Goal: Information Seeking & Learning: Learn about a topic

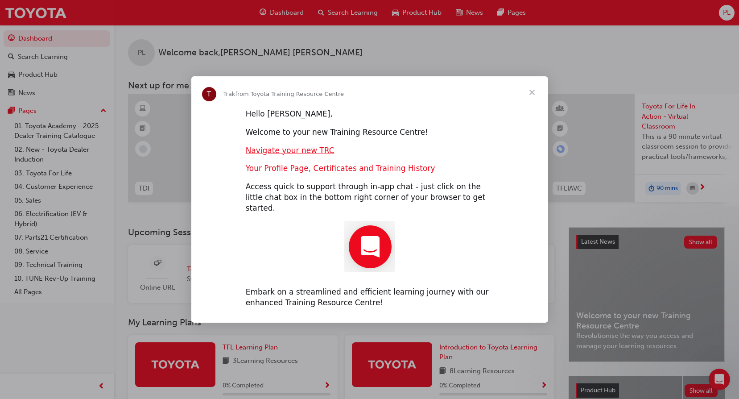
click at [321, 173] on link "Your Profile Page, Certificates and Training History" at bounding box center [341, 168] width 190 height 9
click at [305, 173] on link "Your Profile Page, Certificates and Training History" at bounding box center [341, 168] width 190 height 9
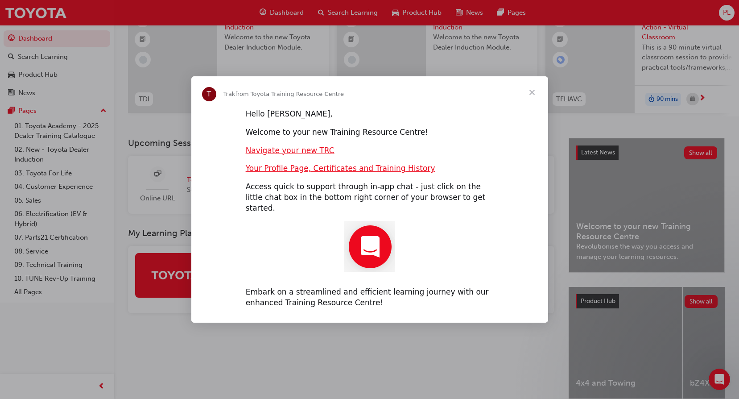
scroll to position [45, 0]
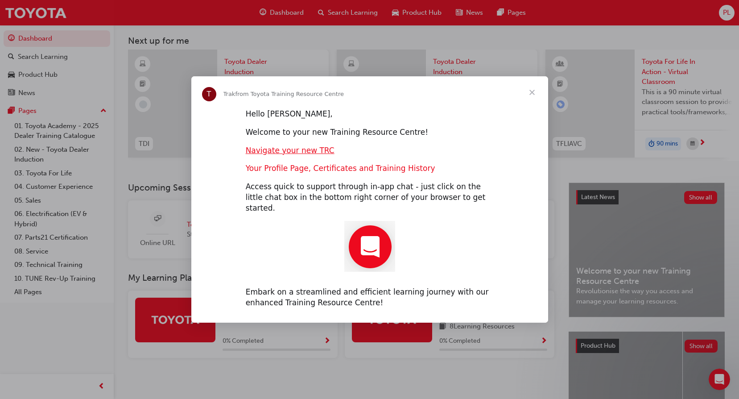
click at [308, 172] on link "Your Profile Page, Certificates and Training History" at bounding box center [341, 168] width 190 height 9
click at [278, 173] on link "Your Profile Page, Certificates and Training History" at bounding box center [341, 168] width 190 height 9
click at [312, 155] on link "Navigate your new TRC" at bounding box center [290, 150] width 89 height 9
click at [536, 96] on span "Close" at bounding box center [532, 92] width 32 height 32
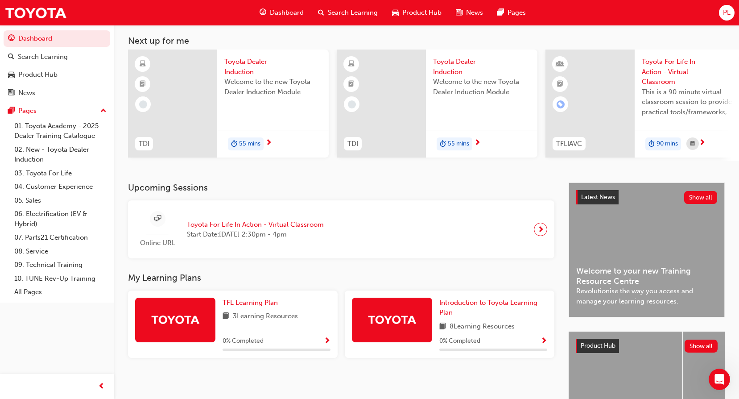
scroll to position [89, 0]
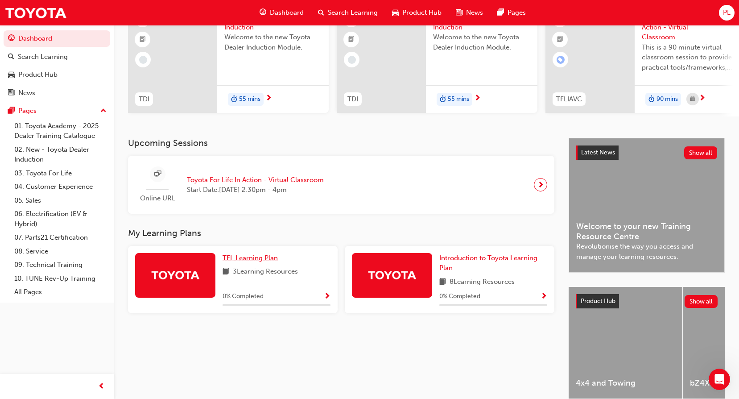
click at [271, 261] on span "TFL Learning Plan" at bounding box center [250, 258] width 55 height 8
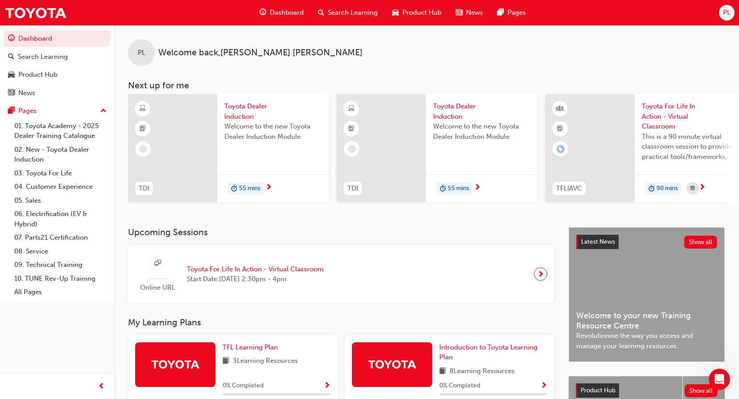
scroll to position [45, 0]
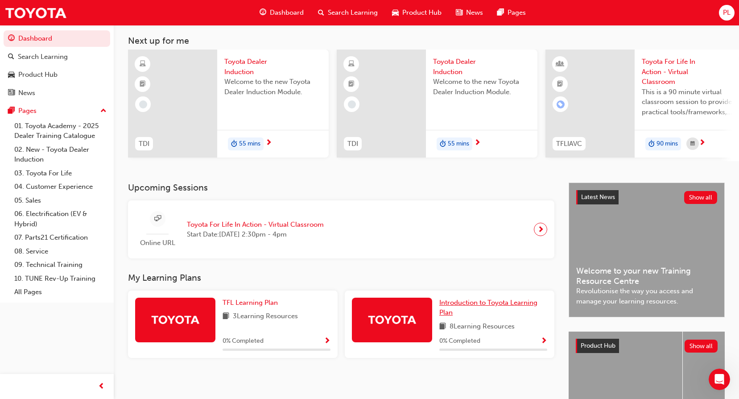
click at [512, 302] on span "Introduction to Toyota Learning Plan" at bounding box center [488, 307] width 98 height 18
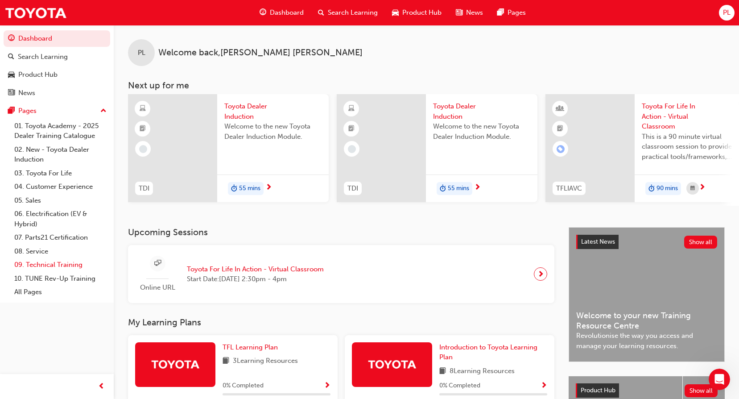
click at [70, 264] on link "09. Technical Training" at bounding box center [60, 265] width 99 height 14
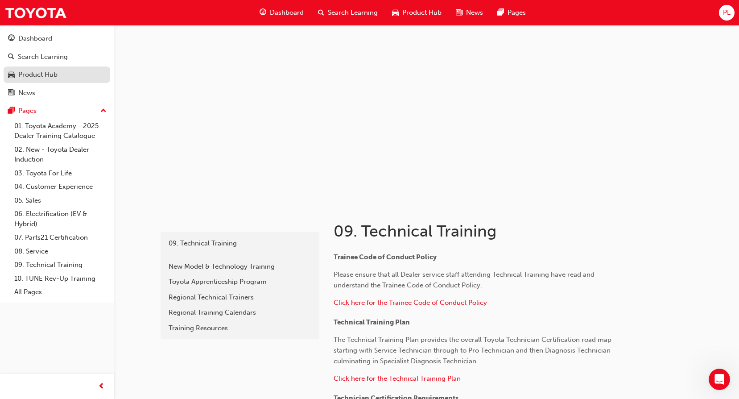
click at [40, 72] on div "Product Hub" at bounding box center [37, 75] width 39 height 10
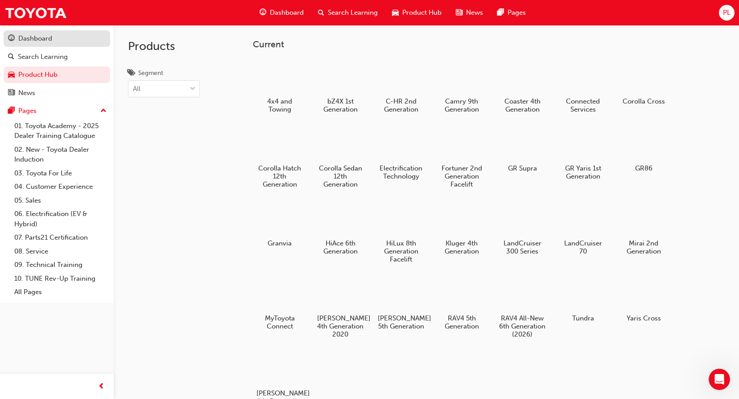
click at [60, 38] on div "Dashboard" at bounding box center [57, 38] width 98 height 11
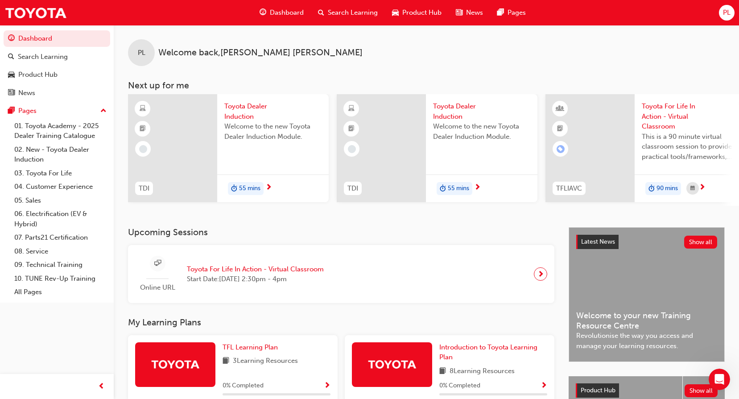
click at [364, 11] on span "Search Learning" at bounding box center [353, 13] width 50 height 10
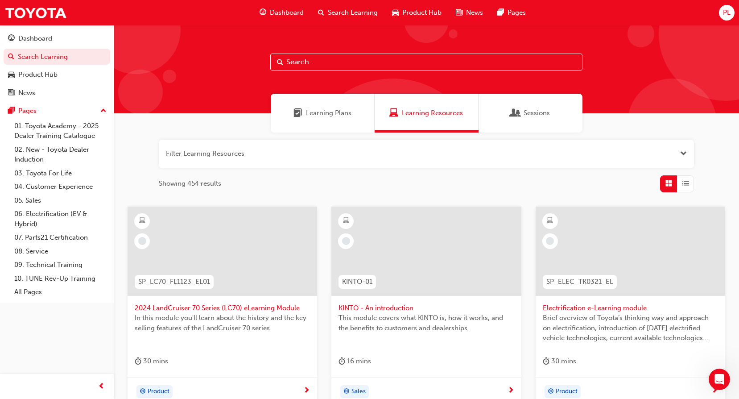
click at [335, 112] on span "Learning Plans" at bounding box center [329, 113] width 46 height 10
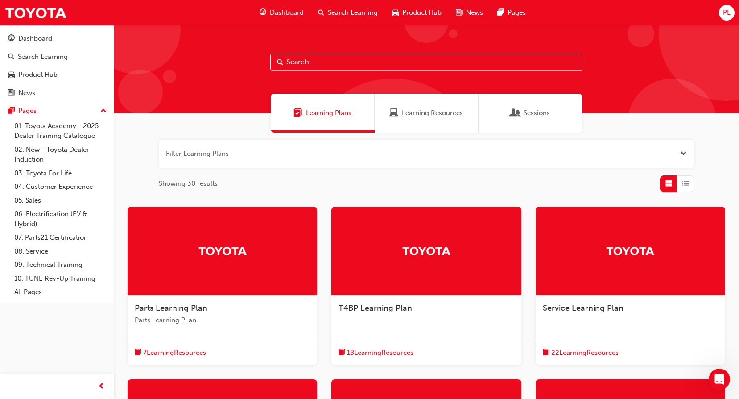
scroll to position [45, 0]
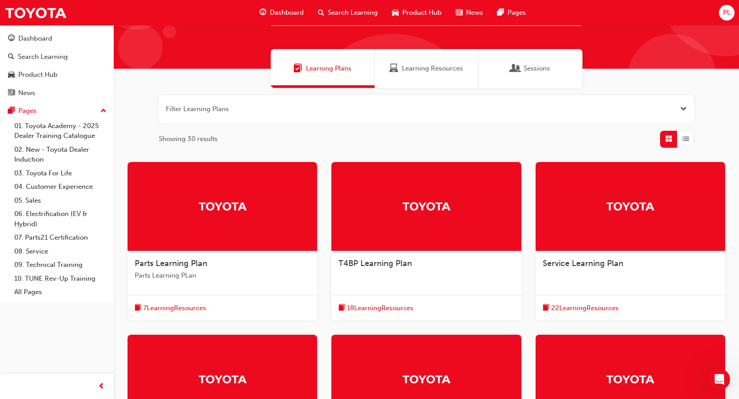
click at [354, 8] on span "Search Learning" at bounding box center [353, 13] width 50 height 10
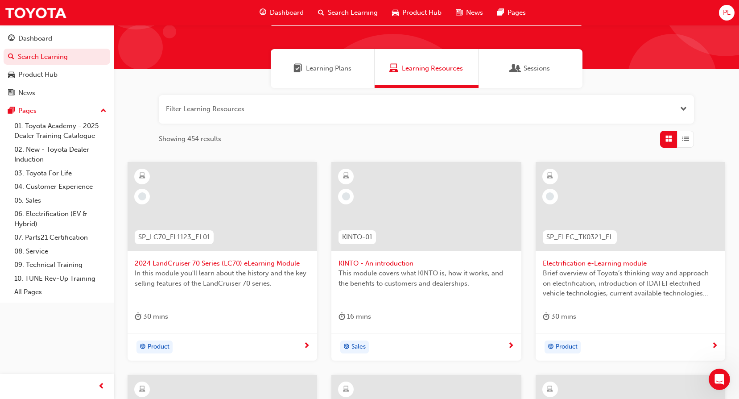
click at [302, 107] on button "button" at bounding box center [426, 109] width 535 height 29
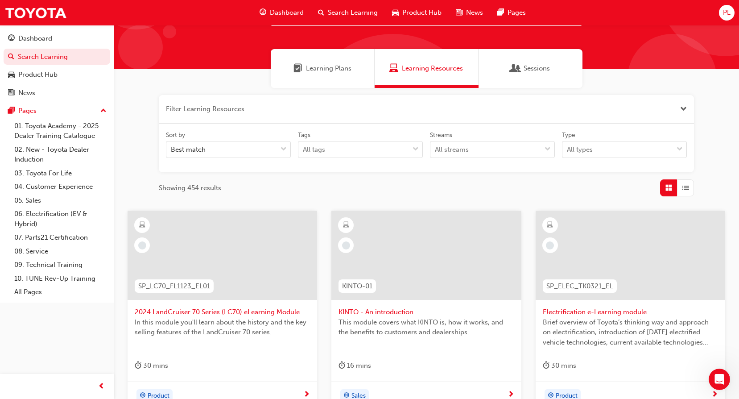
click at [309, 110] on button "button" at bounding box center [426, 109] width 535 height 29
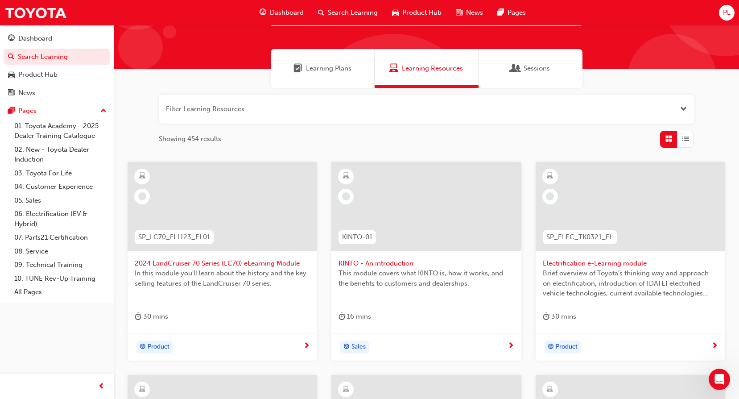
click at [309, 110] on button "button" at bounding box center [426, 109] width 535 height 29
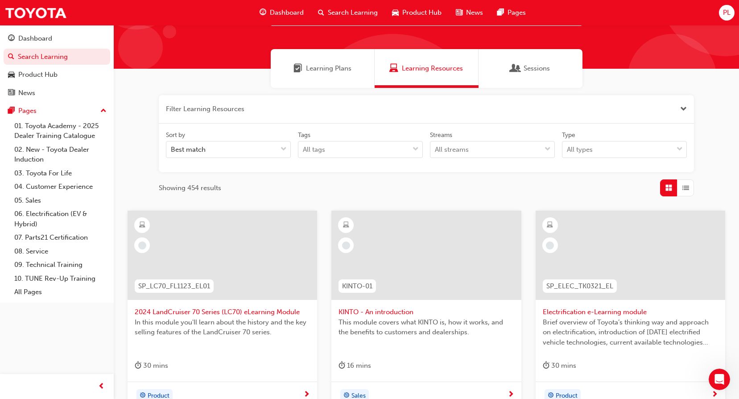
click at [343, 9] on span "Search Learning" at bounding box center [353, 13] width 50 height 10
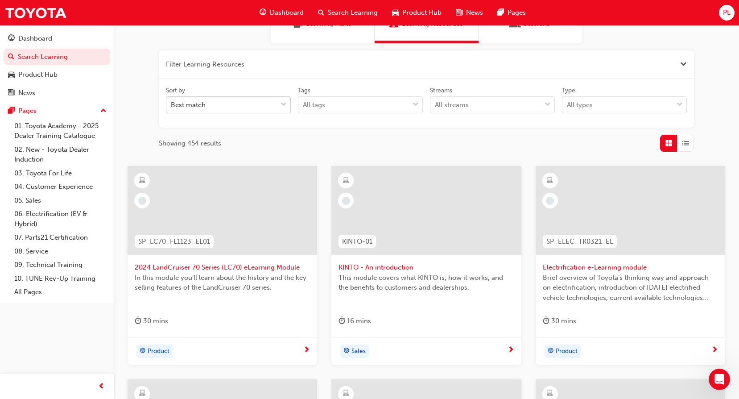
scroll to position [45, 0]
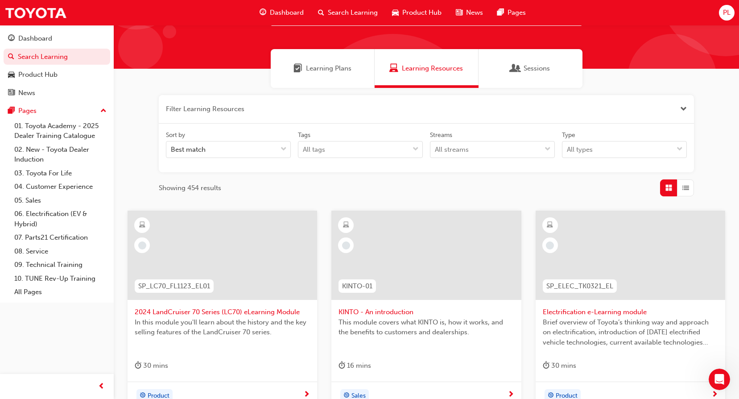
click at [356, 7] on div "Search Learning" at bounding box center [348, 13] width 74 height 18
click at [550, 150] on span "down-icon" at bounding box center [548, 150] width 6 height 12
click at [436, 150] on input "Streams All streams" at bounding box center [435, 149] width 1 height 8
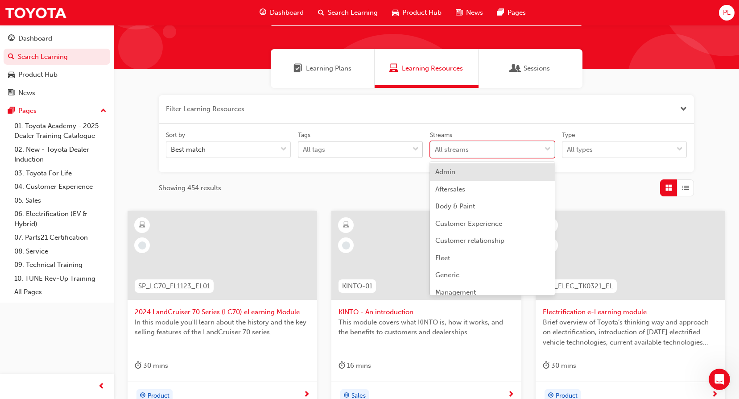
click at [414, 148] on span "down-icon" at bounding box center [416, 150] width 6 height 12
click at [304, 148] on input "Tags All tags" at bounding box center [303, 149] width 1 height 8
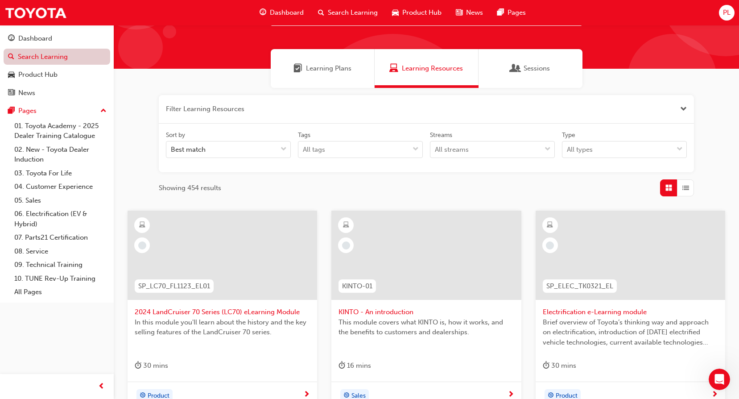
click at [54, 55] on link "Search Learning" at bounding box center [57, 57] width 107 height 17
click at [51, 36] on div "Dashboard" at bounding box center [35, 38] width 34 height 10
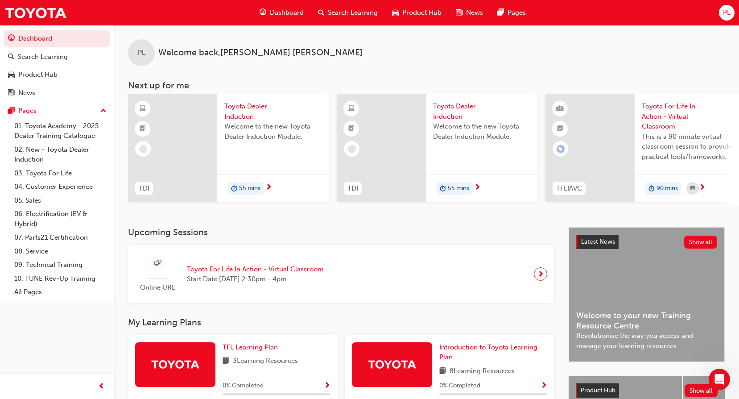
click at [348, 12] on span "Search Learning" at bounding box center [353, 13] width 50 height 10
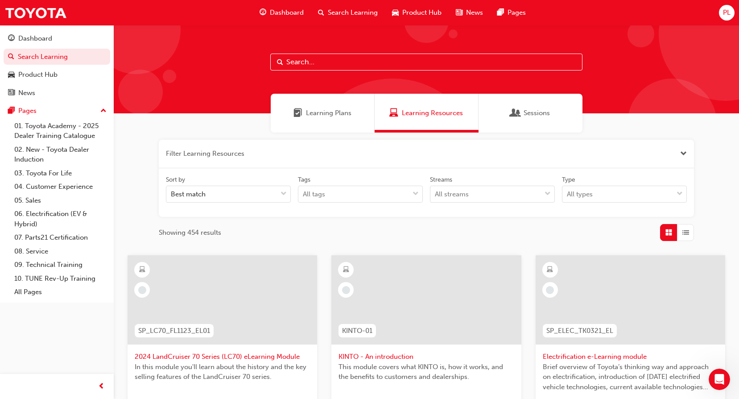
click at [343, 64] on input "text" at bounding box center [426, 62] width 312 height 17
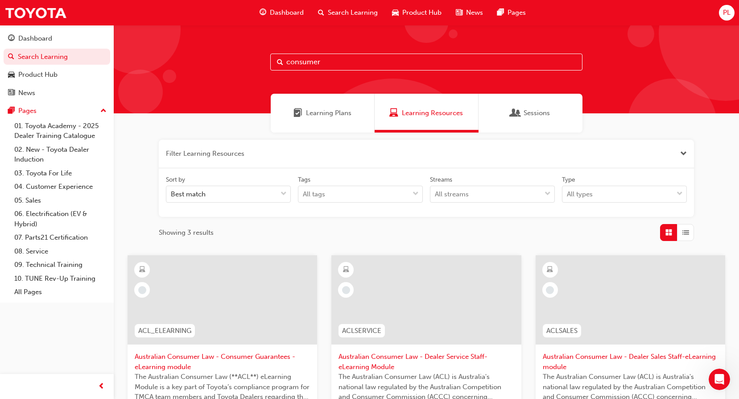
scroll to position [89, 0]
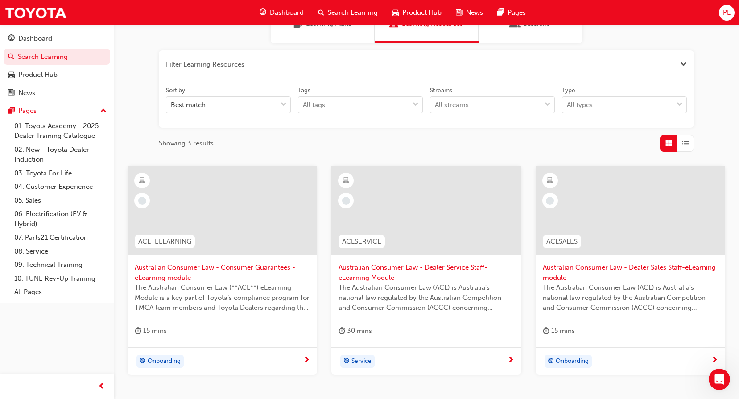
type input "consumer"
click at [211, 268] on span "Australian Consumer Law - Consumer Guarantees - eLearning module" at bounding box center [222, 272] width 175 height 20
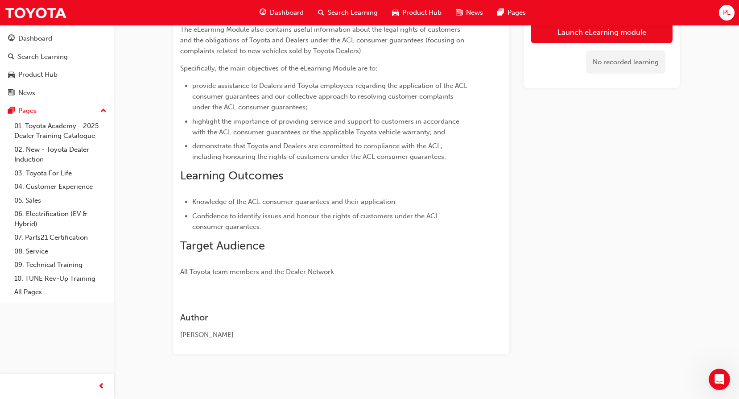
scroll to position [178, 0]
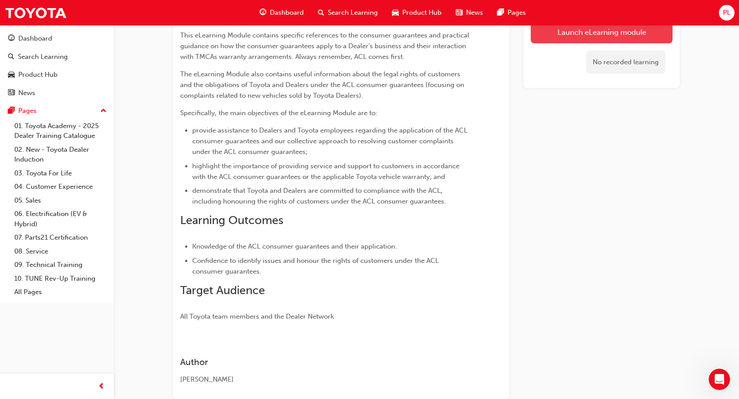
click at [633, 35] on link "Launch eLearning module" at bounding box center [602, 32] width 142 height 22
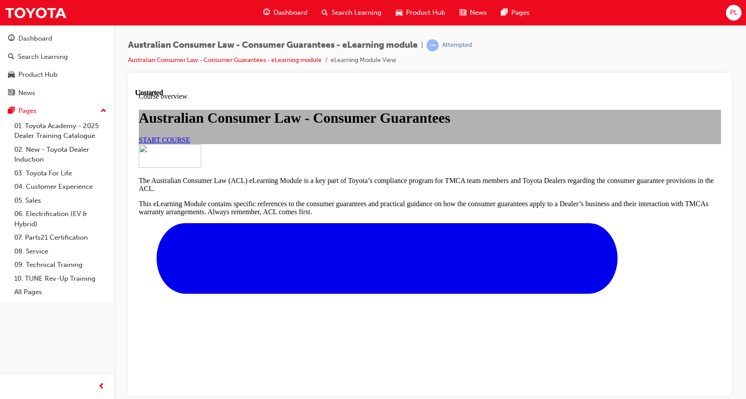
scroll to position [29, 0]
click at [190, 143] on span "START COURSE" at bounding box center [164, 140] width 51 height 8
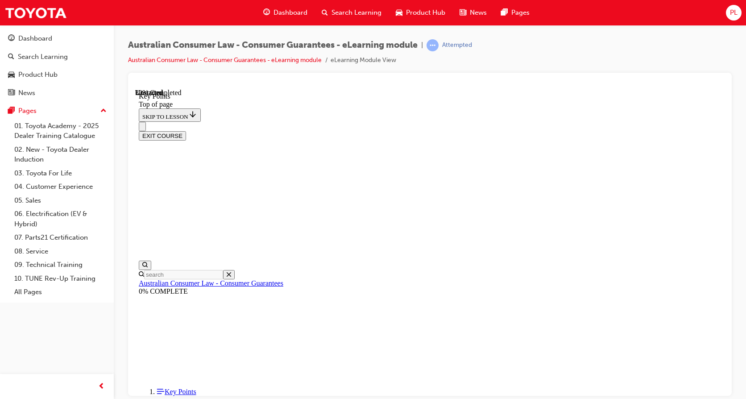
scroll to position [397, 0]
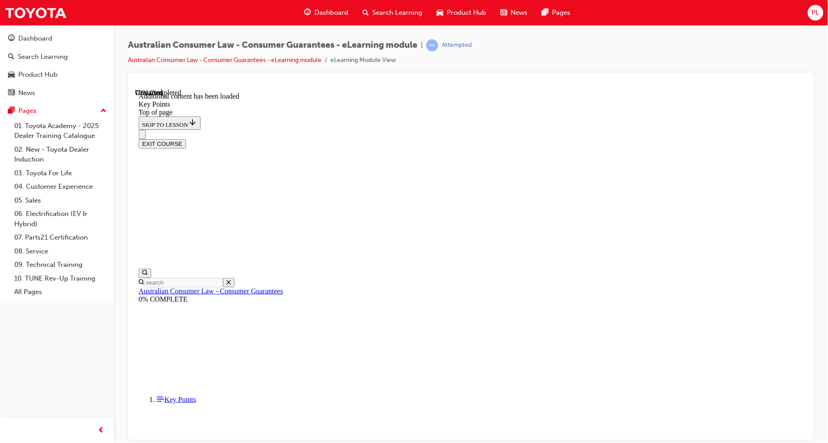
scroll to position [1058, 0]
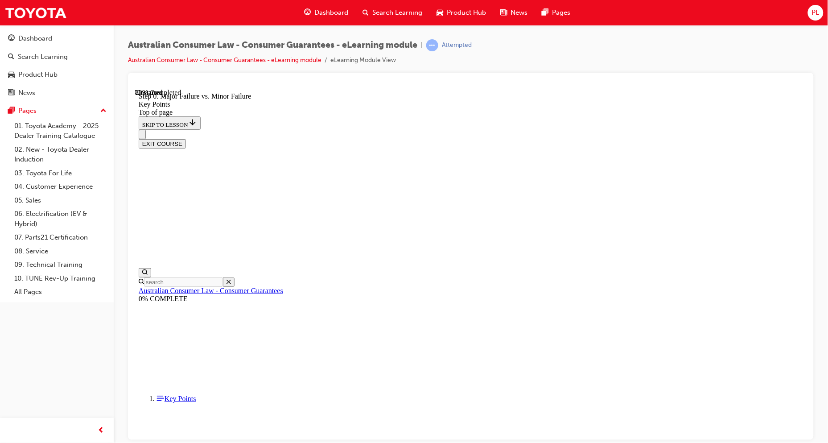
scroll to position [1388, 0]
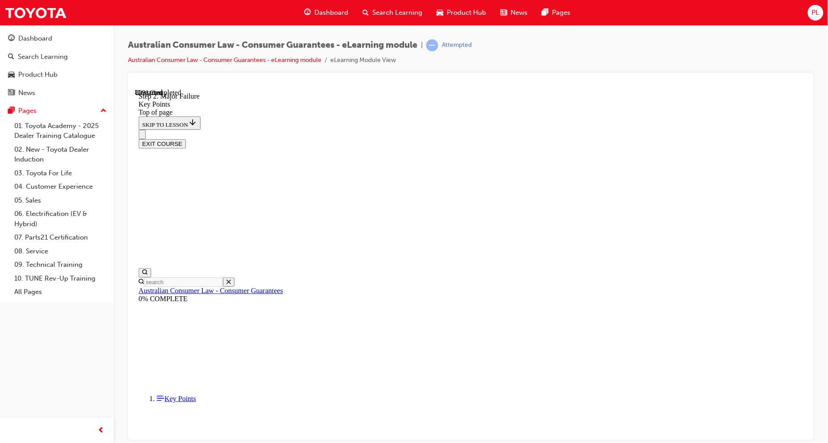
click at [745, 360] on div at bounding box center [471, 256] width 686 height 367
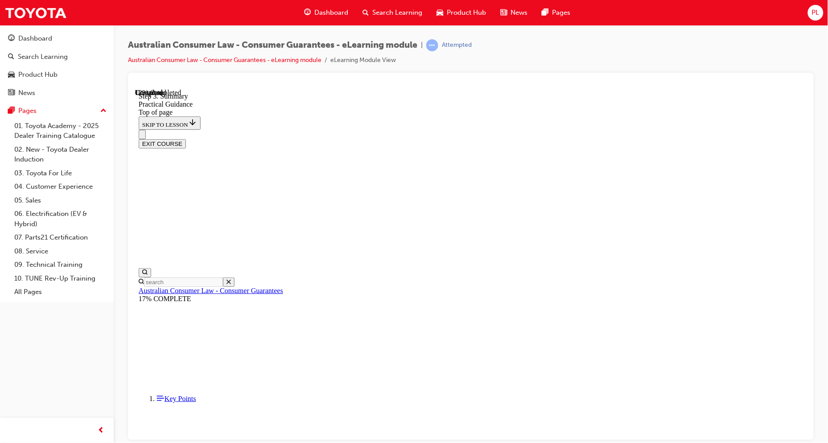
scroll to position [120, 0]
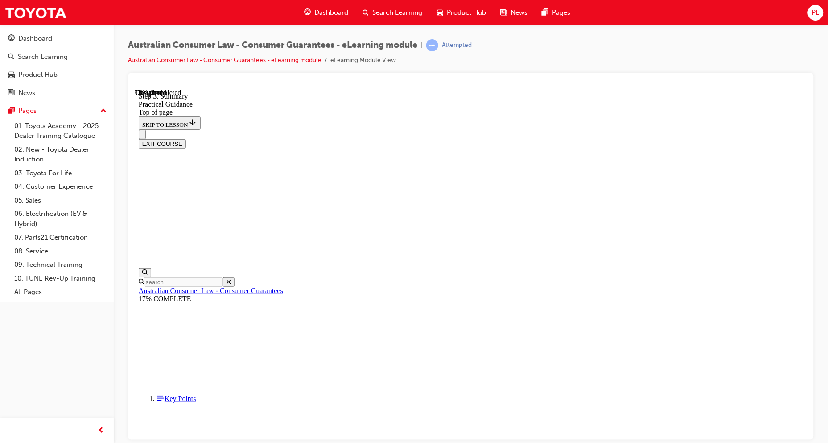
click at [745, 316] on div at bounding box center [471, 256] width 686 height 367
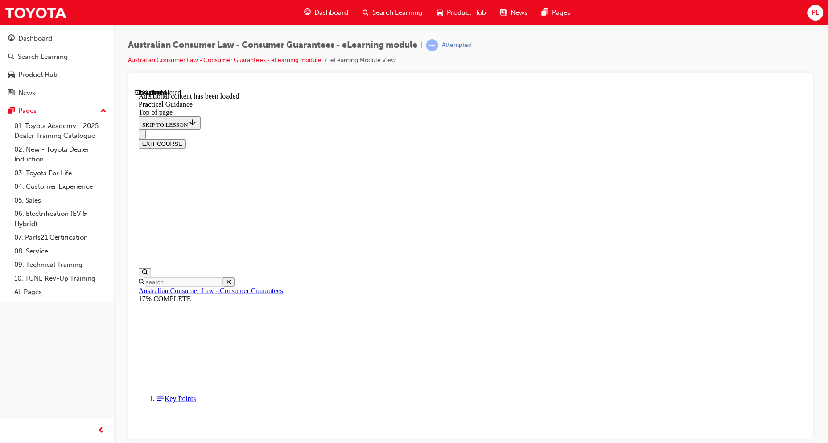
scroll to position [1174, 0]
drag, startPoint x: 804, startPoint y: 324, endPoint x: 948, endPoint y: 441, distance: 185.9
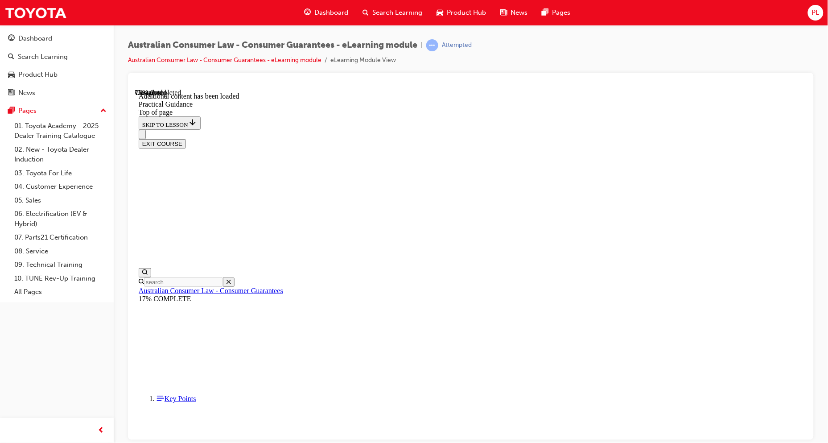
scroll to position [1597, 0]
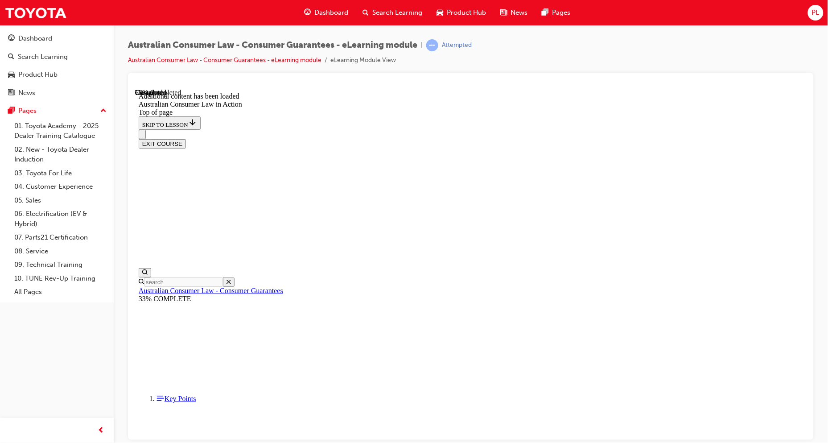
scroll to position [1268, 0]
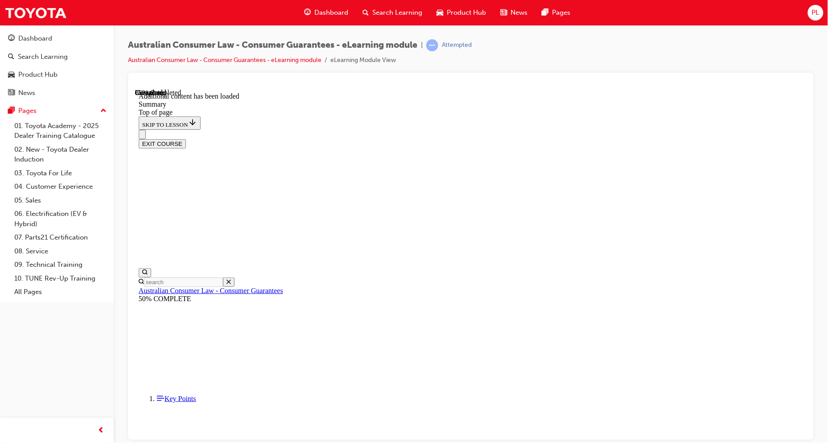
scroll to position [842, 0]
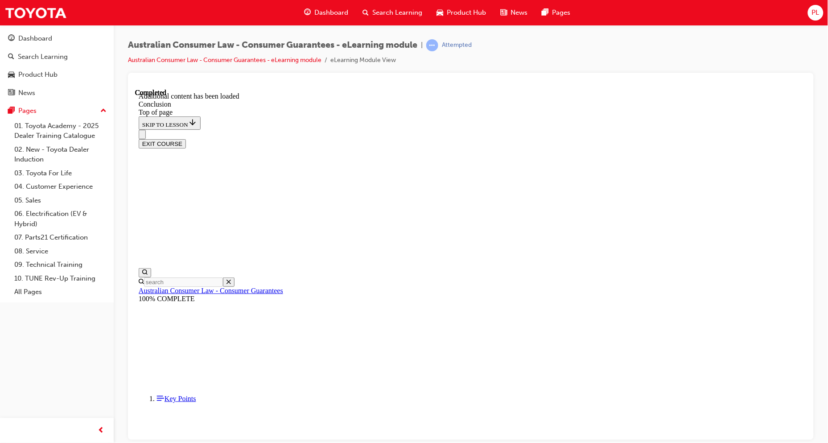
scroll to position [34, 0]
click at [186, 139] on button "EXIT COURSE" at bounding box center [161, 143] width 47 height 9
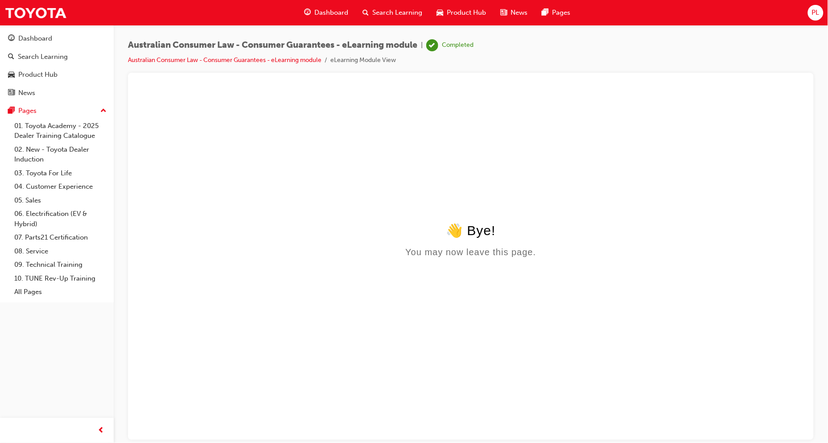
scroll to position [0, 0]
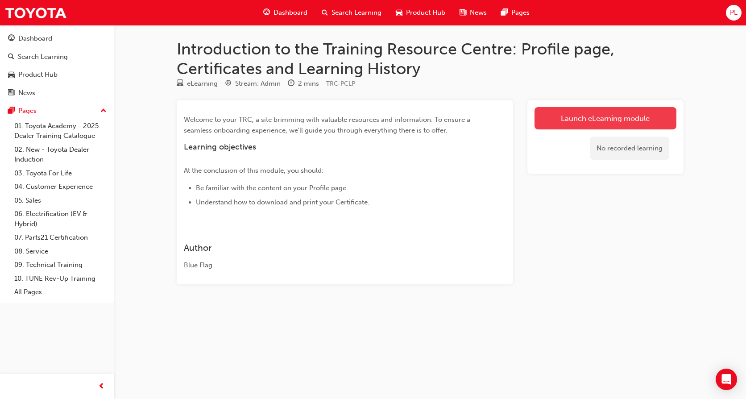
click at [659, 120] on link "Launch eLearning module" at bounding box center [605, 118] width 142 height 22
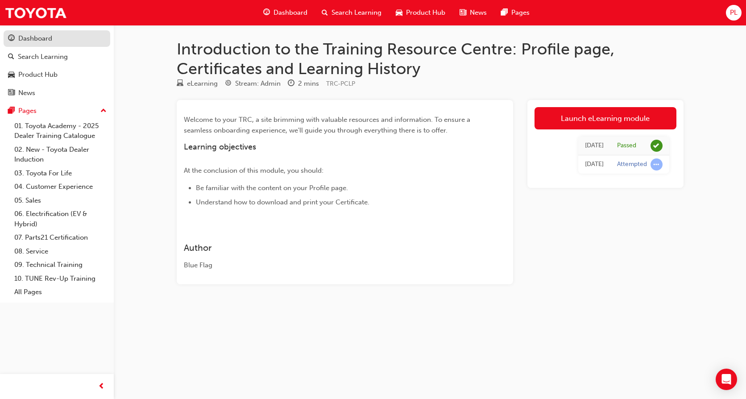
click at [41, 42] on div "Dashboard" at bounding box center [35, 38] width 34 height 10
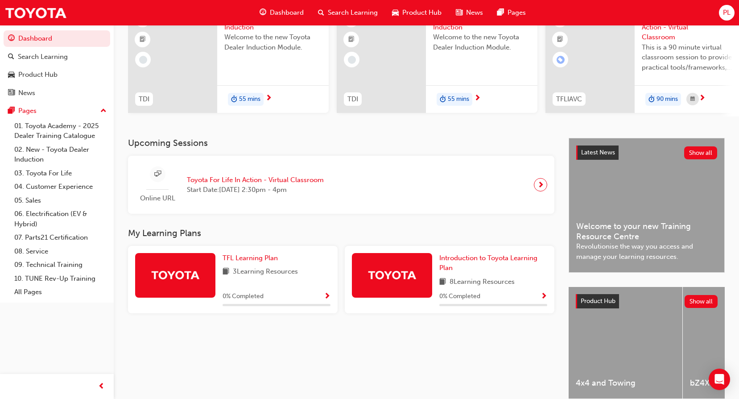
scroll to position [45, 0]
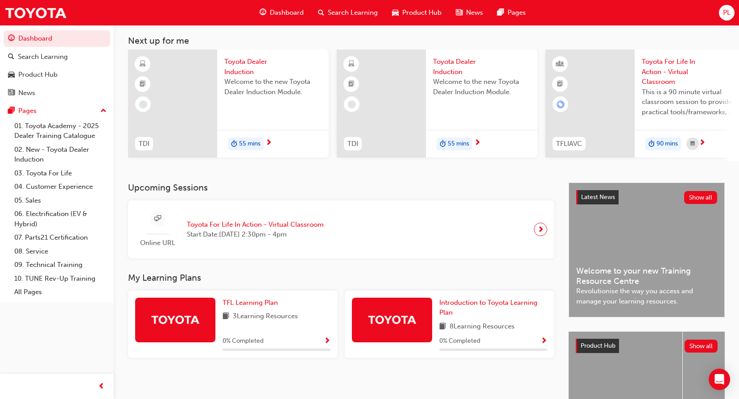
click at [362, 11] on span "Search Learning" at bounding box center [353, 13] width 50 height 10
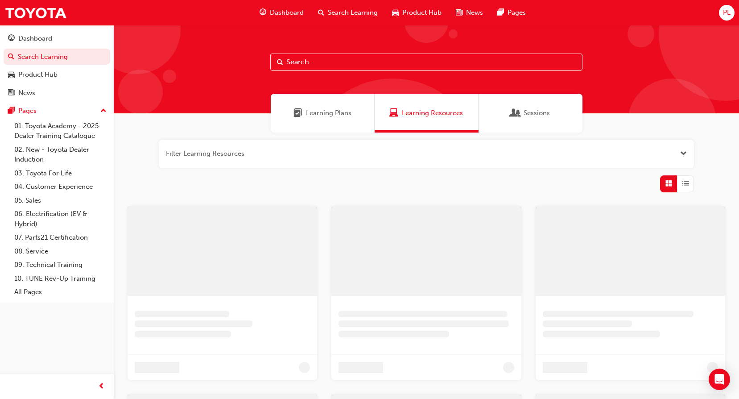
click at [354, 58] on input "text" at bounding box center [426, 62] width 312 height 17
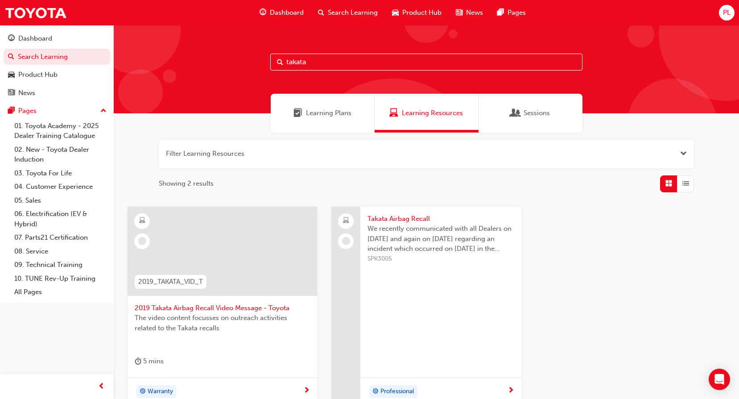
scroll to position [45, 0]
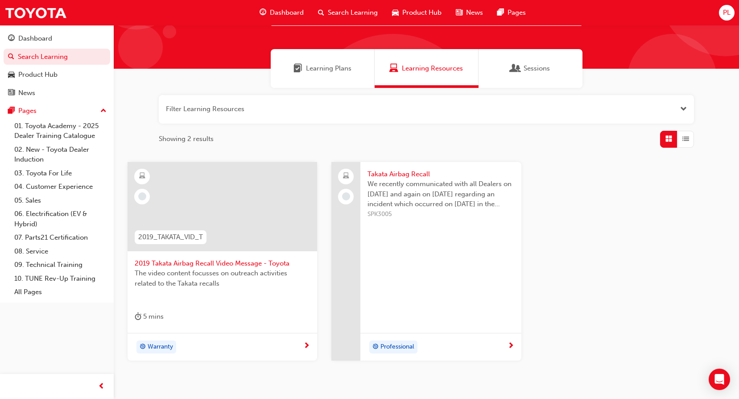
type input "takata"
click at [420, 177] on span "Takata Airbag Recall" at bounding box center [441, 174] width 146 height 10
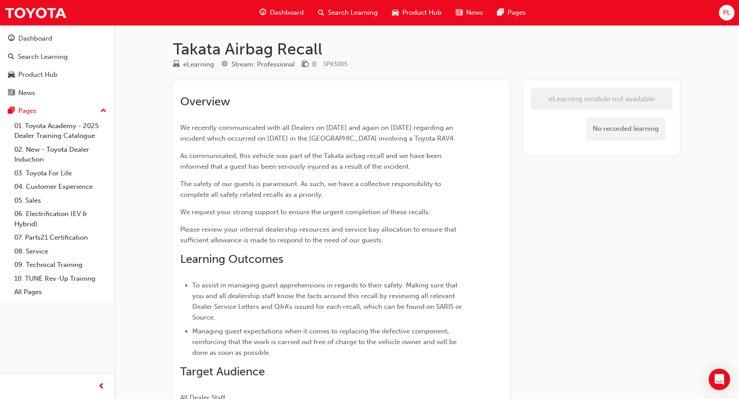
scroll to position [79, 0]
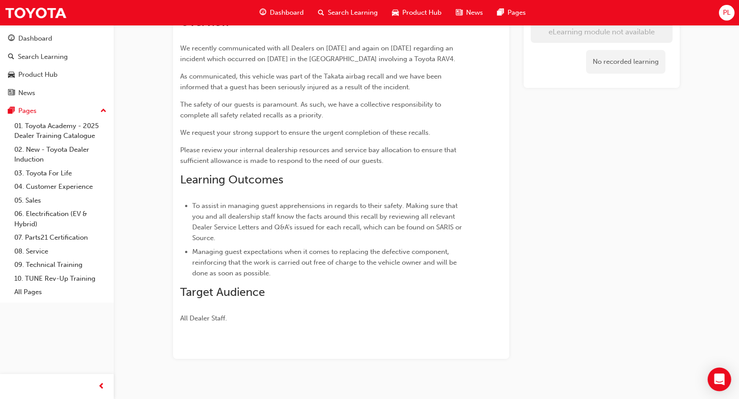
click at [725, 378] on div "Open Intercom Messenger" at bounding box center [720, 380] width 24 height 24
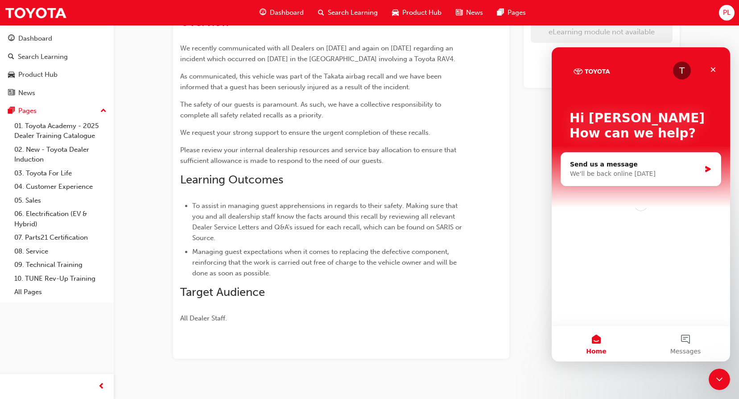
scroll to position [0, 0]
click at [712, 67] on icon "Close" at bounding box center [713, 69] width 7 height 7
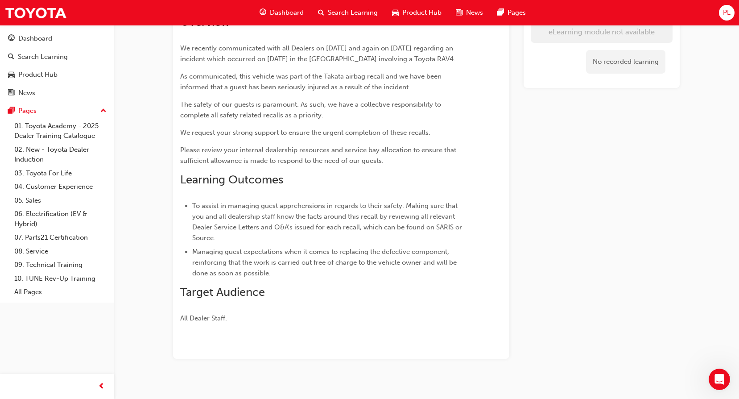
click at [724, 9] on span "PL" at bounding box center [727, 13] width 8 height 10
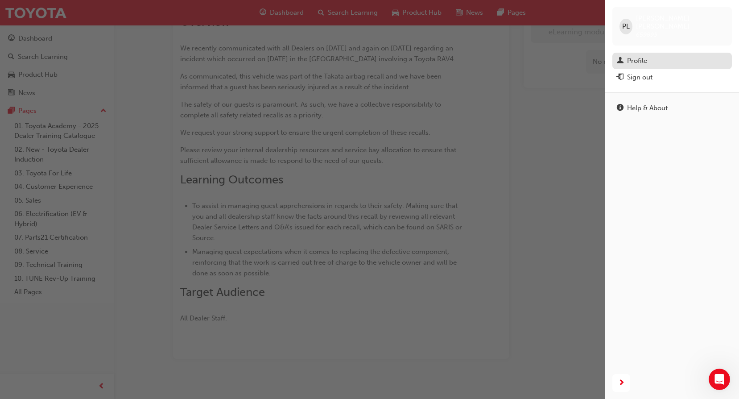
click at [649, 55] on div "Profile" at bounding box center [672, 60] width 111 height 11
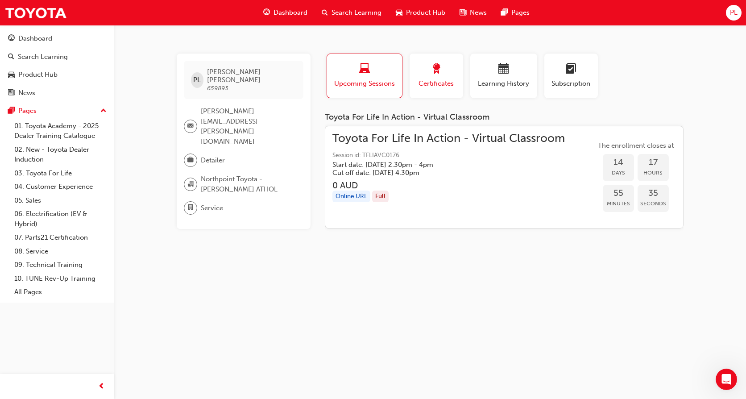
click at [427, 78] on div "Certificates" at bounding box center [436, 75] width 40 height 25
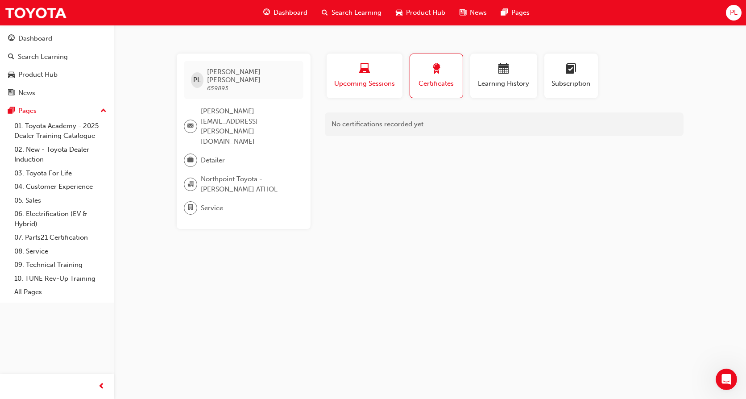
click at [338, 79] on span "Upcoming Sessions" at bounding box center [364, 84] width 62 height 10
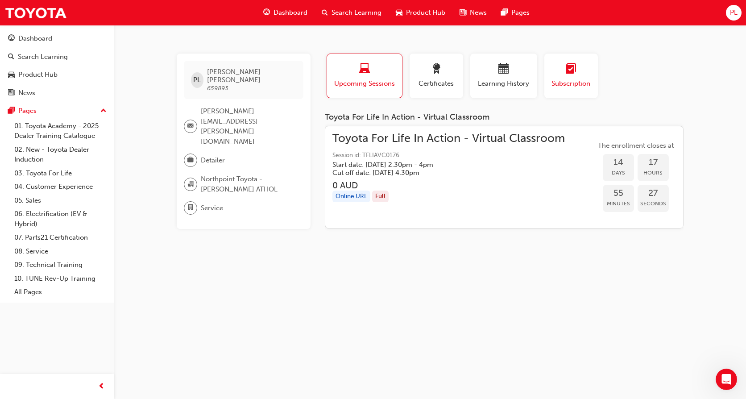
click at [570, 72] on span "learningplan-icon" at bounding box center [571, 69] width 11 height 12
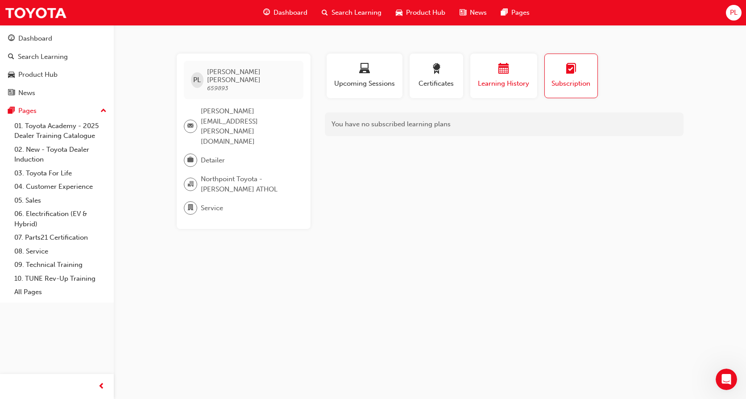
click at [515, 72] on div "button" at bounding box center [504, 70] width 54 height 14
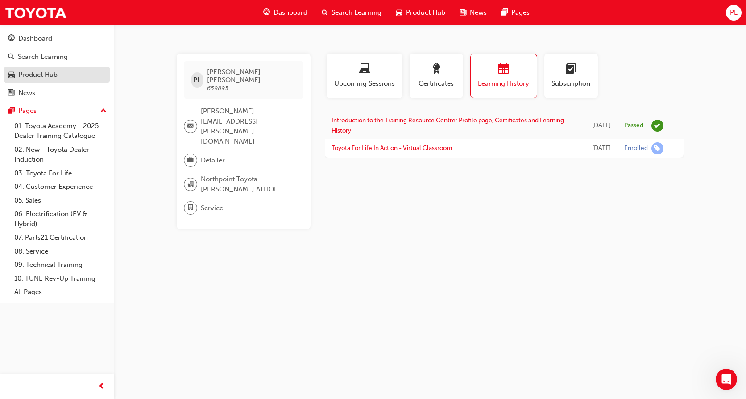
click at [47, 75] on div "Product Hub" at bounding box center [37, 75] width 39 height 10
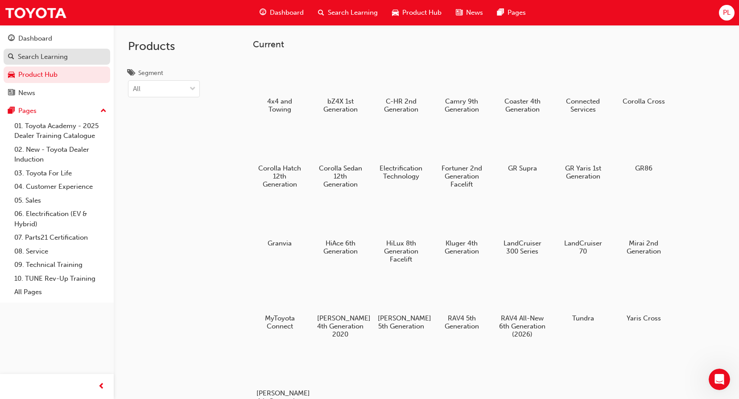
click at [46, 60] on div "Search Learning" at bounding box center [43, 57] width 50 height 10
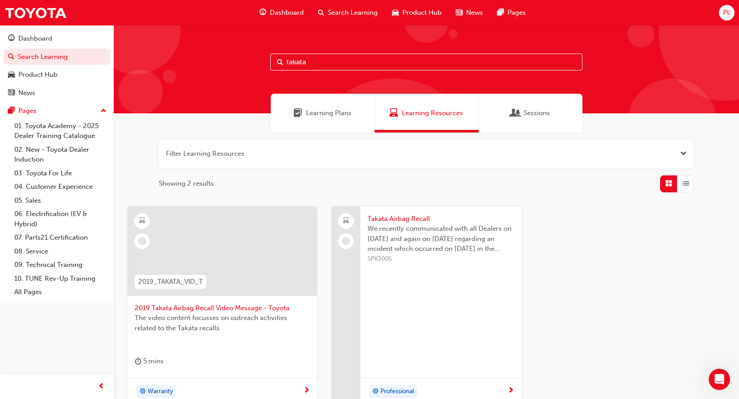
scroll to position [45, 0]
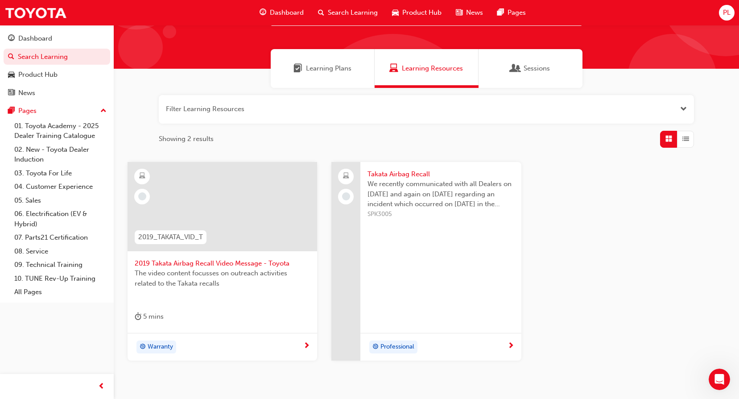
click at [458, 343] on div "Professional" at bounding box center [438, 346] width 140 height 13
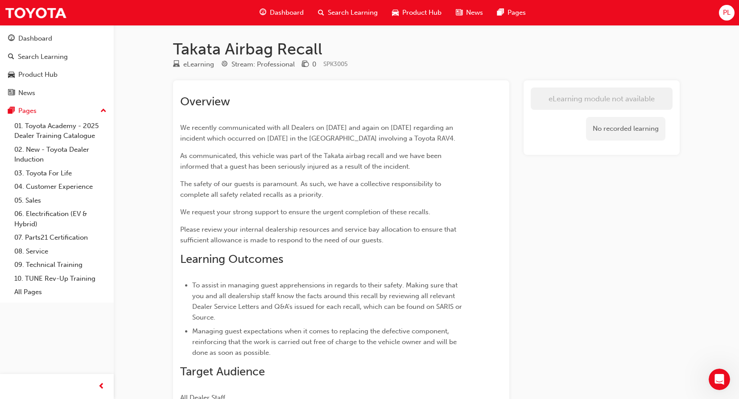
scroll to position [45, 0]
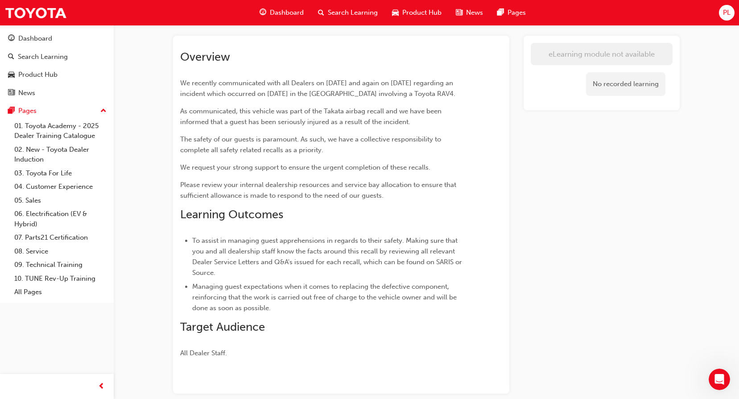
click at [629, 88] on div "No recorded learning" at bounding box center [625, 84] width 79 height 24
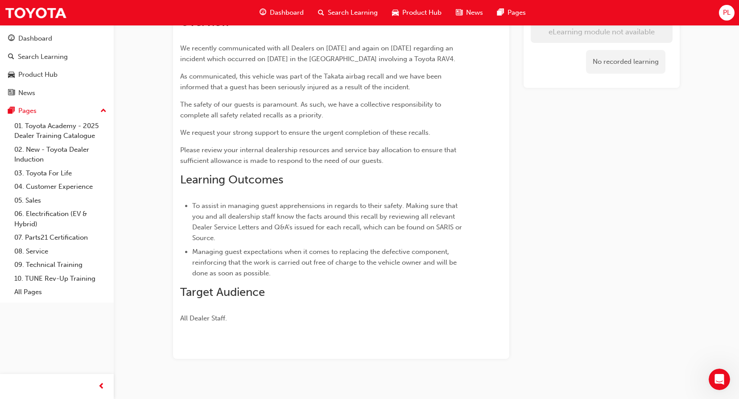
scroll to position [0, 0]
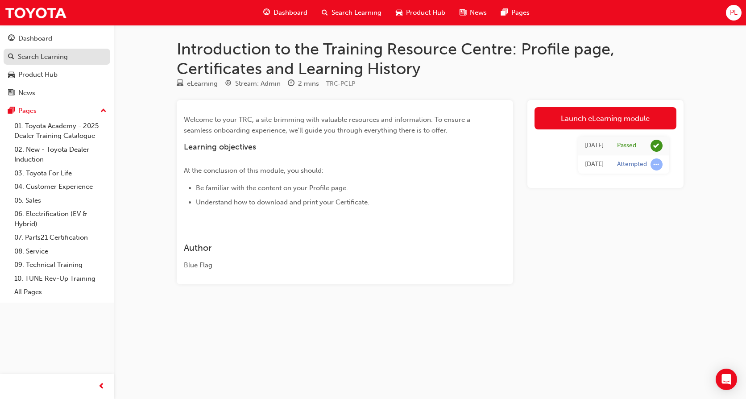
click at [41, 54] on div "Search Learning" at bounding box center [43, 57] width 50 height 10
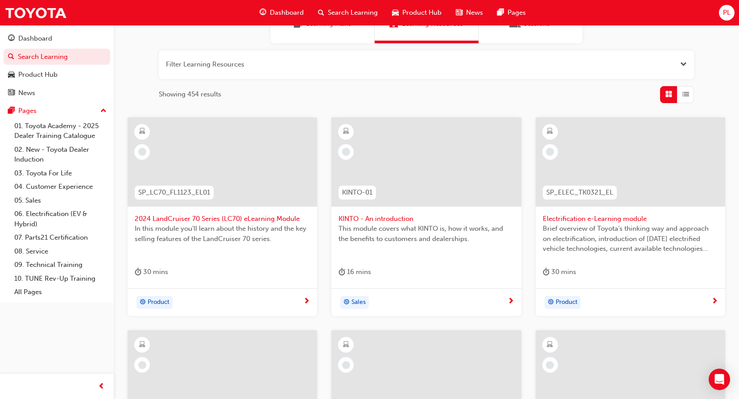
scroll to position [134, 0]
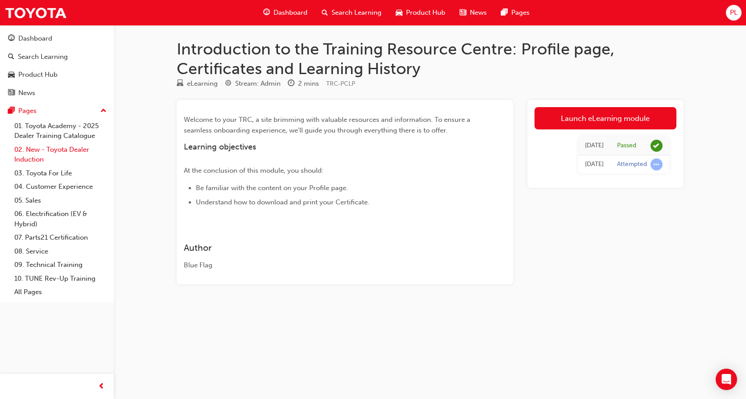
click at [79, 150] on link "02. New - Toyota Dealer Induction" at bounding box center [60, 155] width 99 height 24
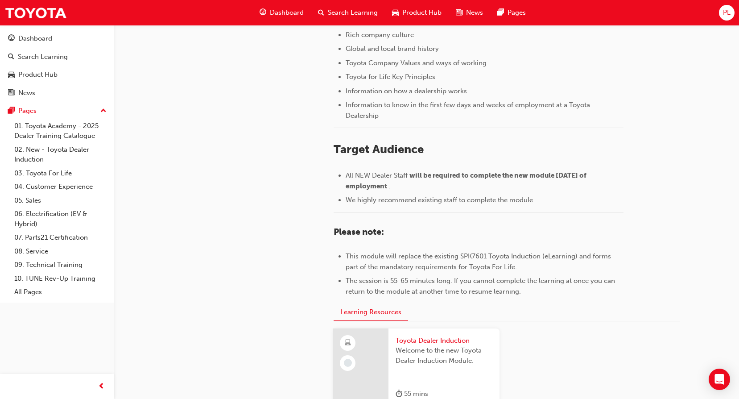
scroll to position [178, 0]
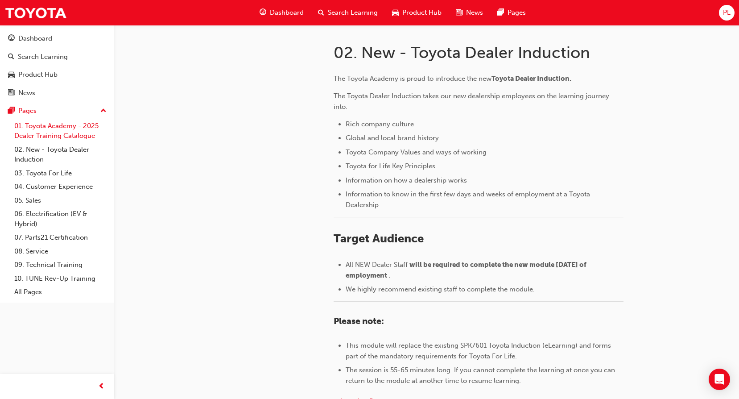
click at [38, 130] on link "01. Toyota Academy - 2025 Dealer Training Catalogue" at bounding box center [60, 131] width 99 height 24
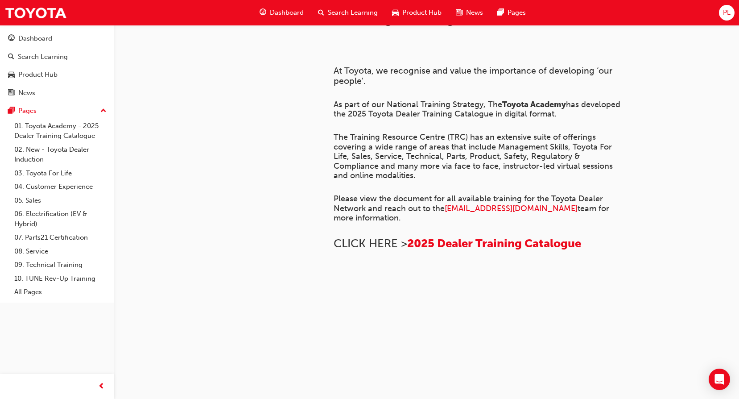
scroll to position [216, 0]
click at [531, 250] on span "2025 Dealer Training Catalogue" at bounding box center [494, 243] width 174 height 14
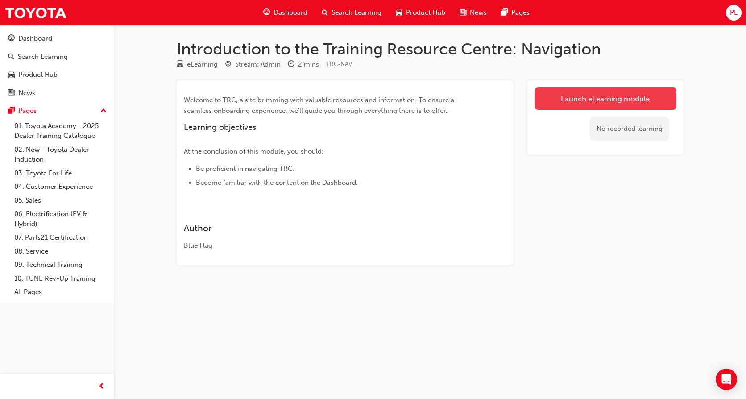
click at [565, 96] on link "Launch eLearning module" at bounding box center [605, 98] width 142 height 22
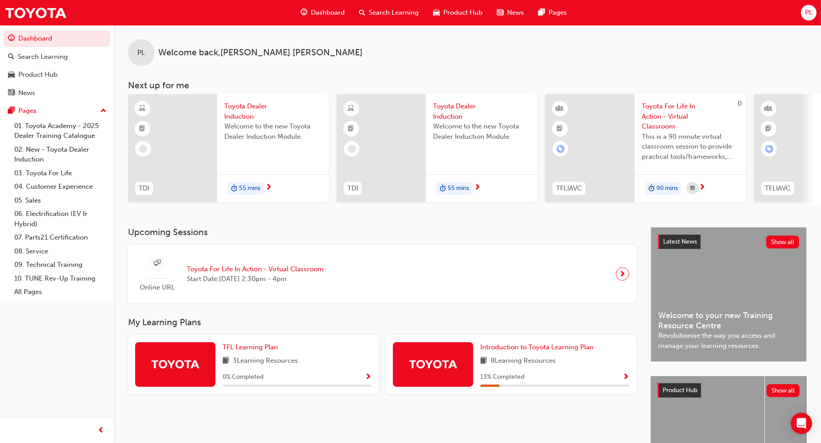
scroll to position [50, 0]
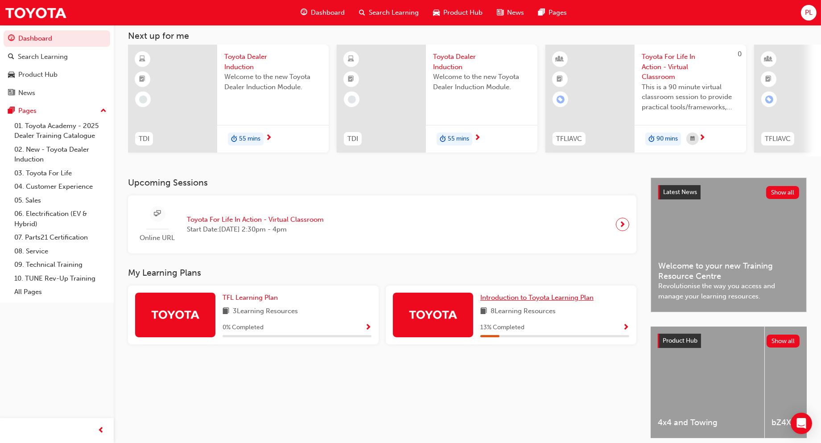
click at [514, 302] on span "Introduction to Toyota Learning Plan" at bounding box center [536, 298] width 113 height 8
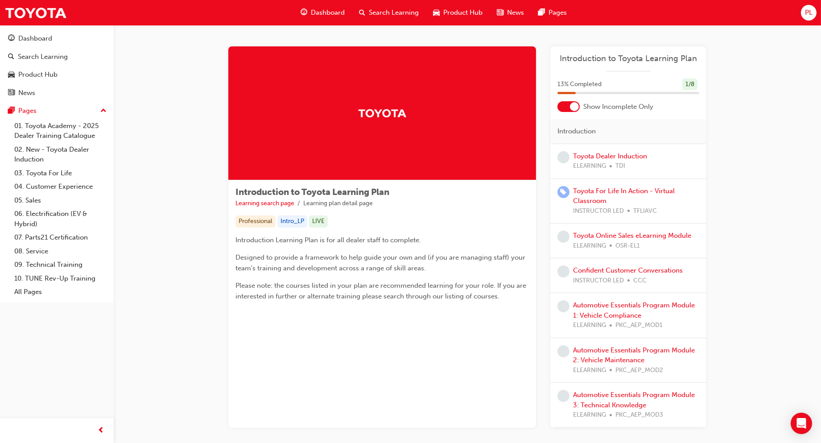
click at [566, 104] on div at bounding box center [569, 106] width 22 height 11
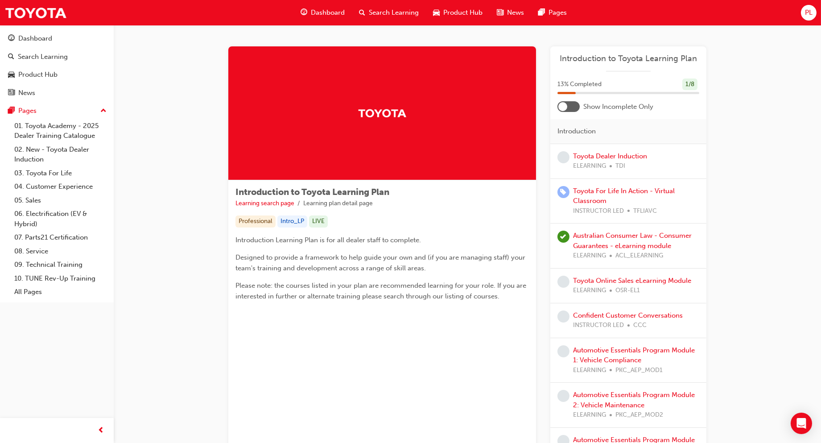
click at [566, 104] on div at bounding box center [563, 106] width 9 height 9
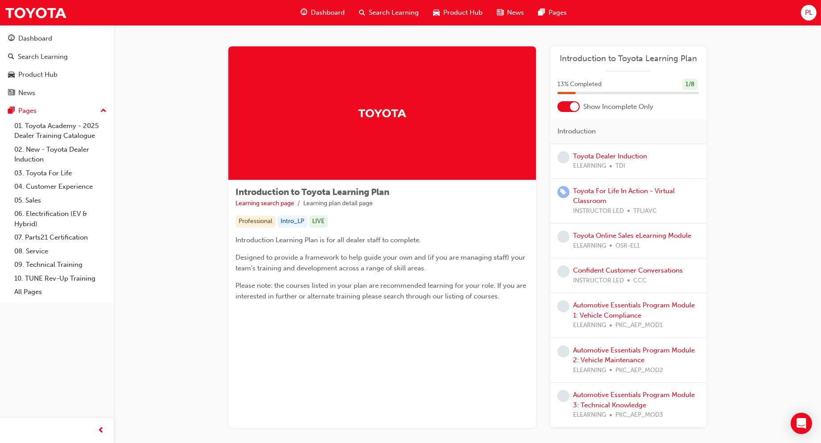
click at [569, 104] on div at bounding box center [569, 106] width 22 height 11
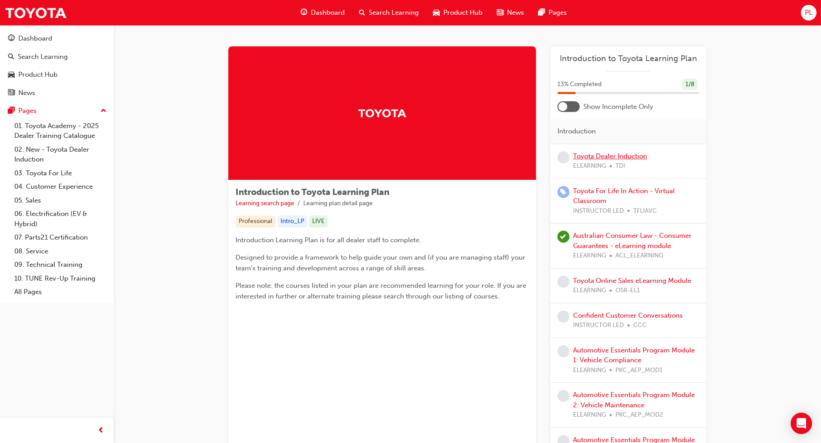
click at [640, 155] on link "Toyota Dealer Induction" at bounding box center [610, 156] width 74 height 8
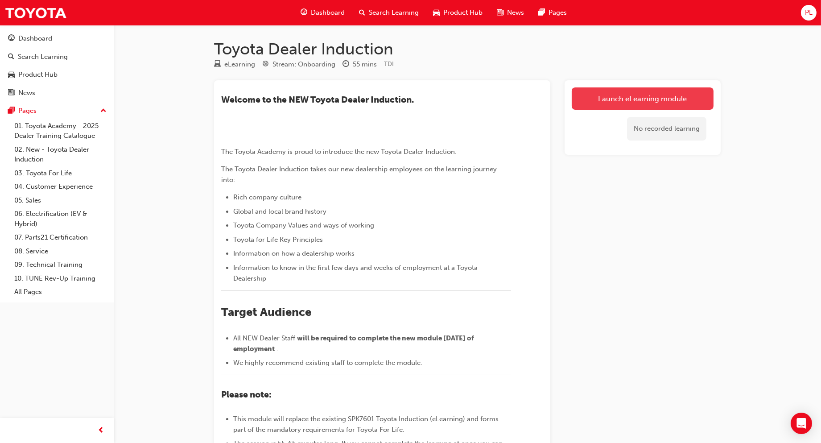
click at [635, 91] on link "Launch eLearning module" at bounding box center [643, 98] width 142 height 22
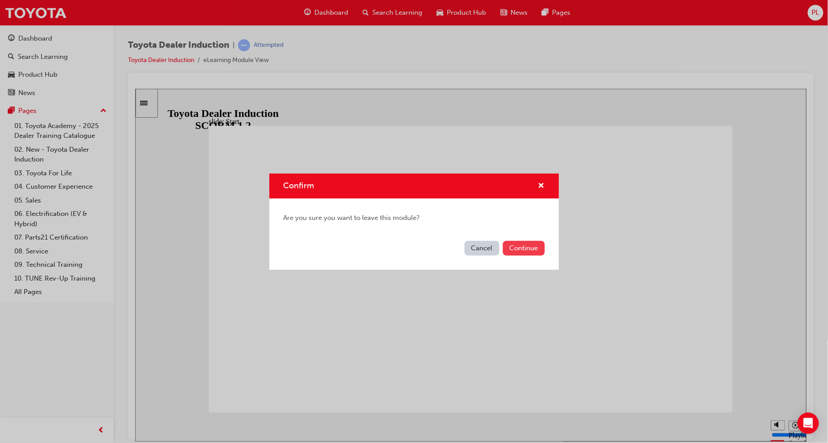
click at [518, 248] on button "Continue" at bounding box center [524, 248] width 42 height 15
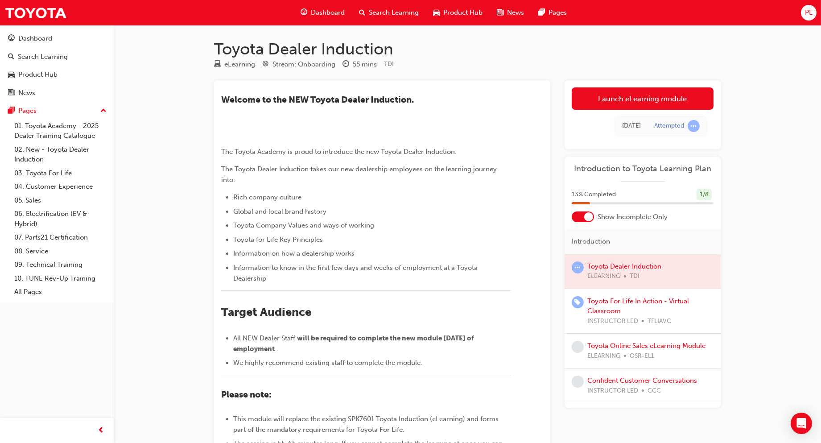
click at [583, 218] on div at bounding box center [583, 216] width 22 height 11
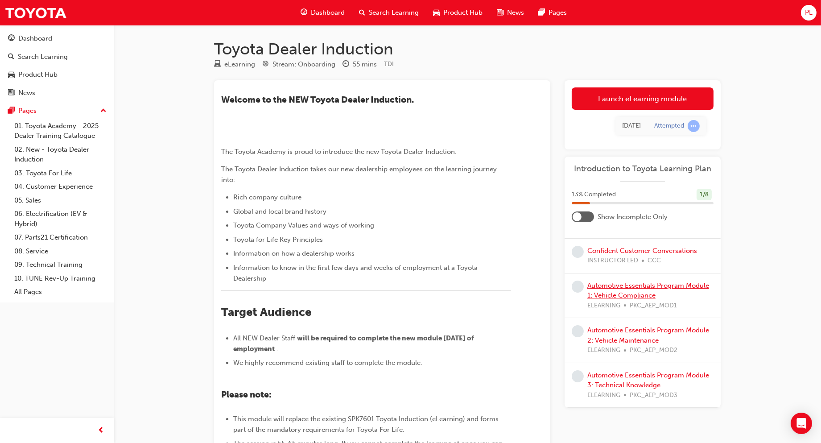
scroll to position [50, 0]
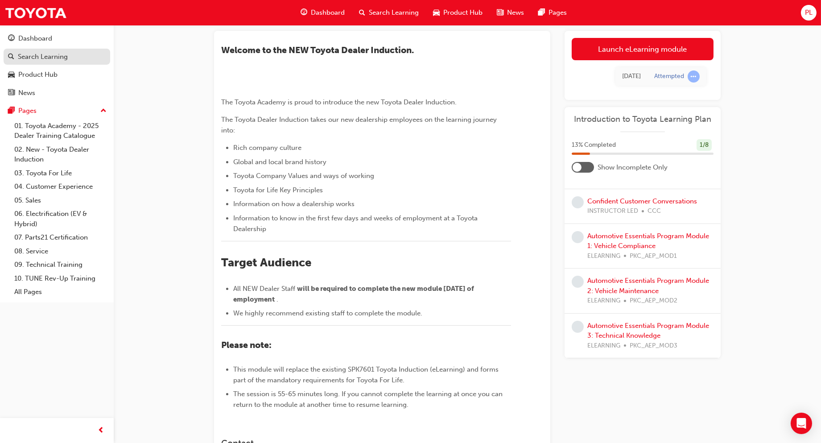
click at [46, 58] on div "Search Learning" at bounding box center [43, 57] width 50 height 10
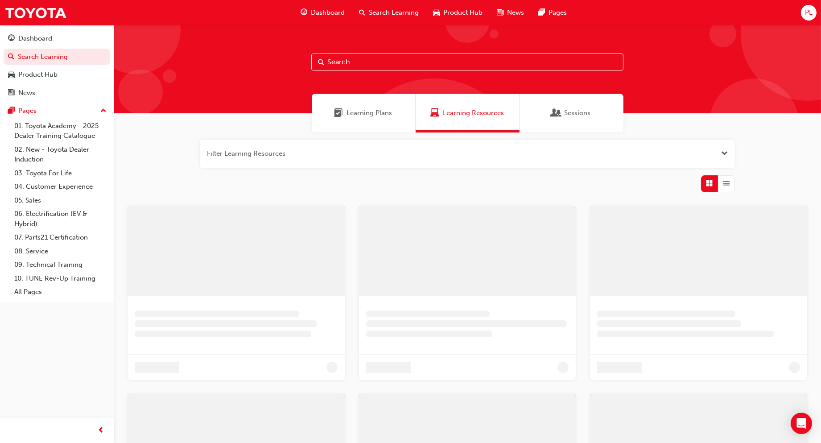
click at [369, 68] on input "text" at bounding box center [467, 62] width 312 height 17
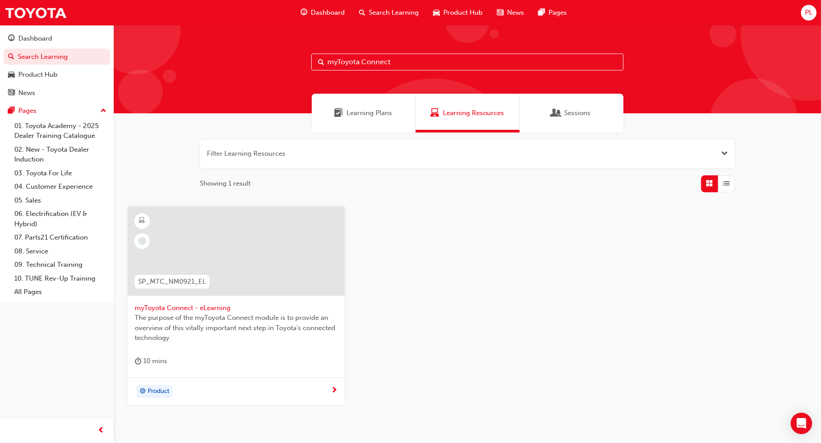
type input "myToyota Connect"
click at [201, 307] on span "myToyota Connect - eLearning" at bounding box center [236, 308] width 203 height 10
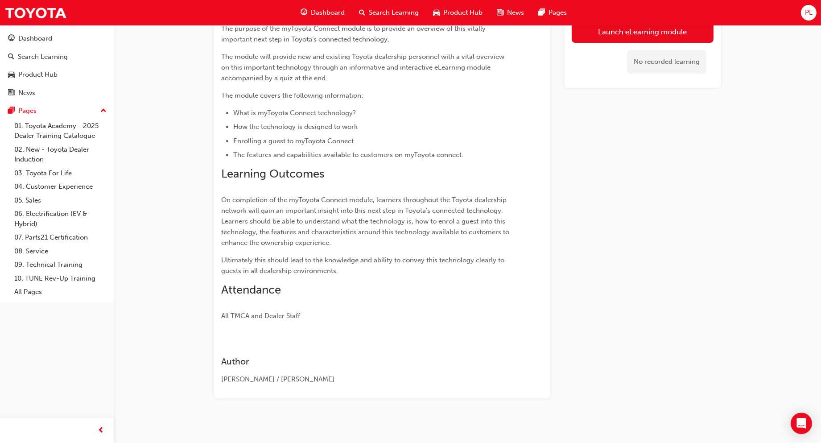
scroll to position [50, 0]
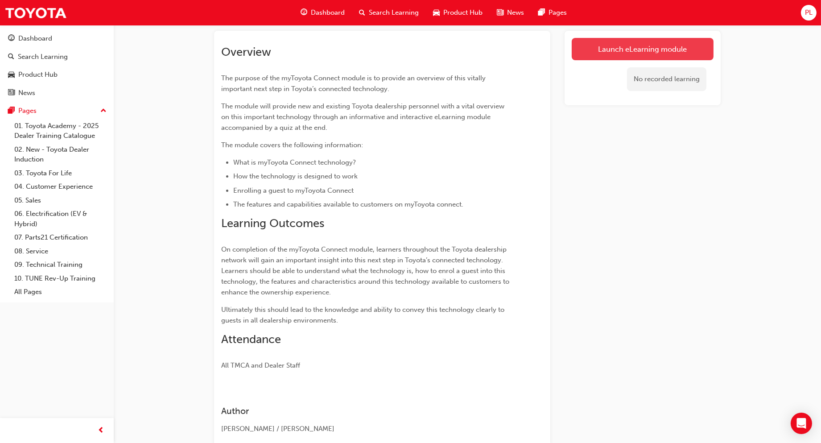
click at [631, 50] on link "Launch eLearning module" at bounding box center [643, 49] width 142 height 22
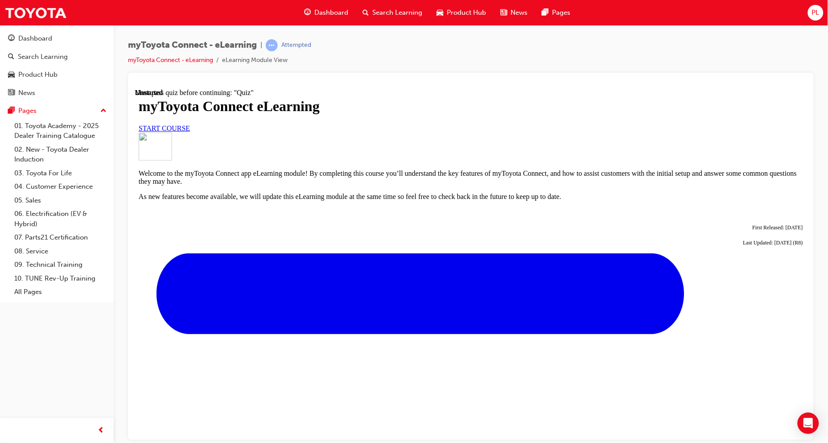
scroll to position [50, 0]
click at [190, 132] on span "START COURSE" at bounding box center [163, 128] width 51 height 8
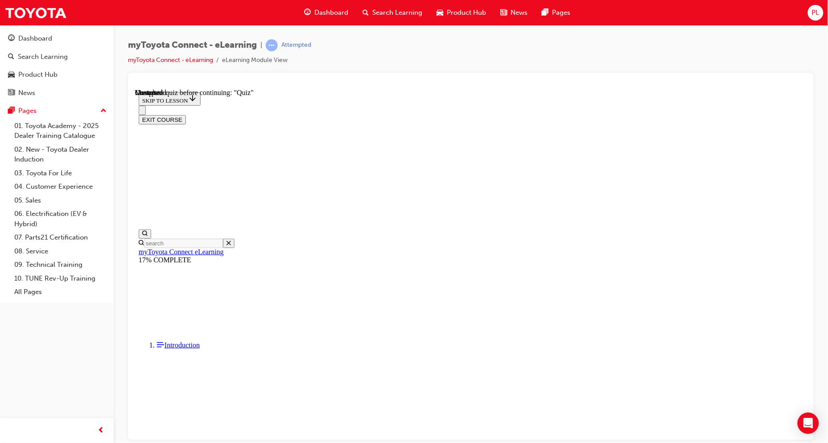
scroll to position [745, 0]
drag, startPoint x: 804, startPoint y: 161, endPoint x: 942, endPoint y: 260, distance: 169.5
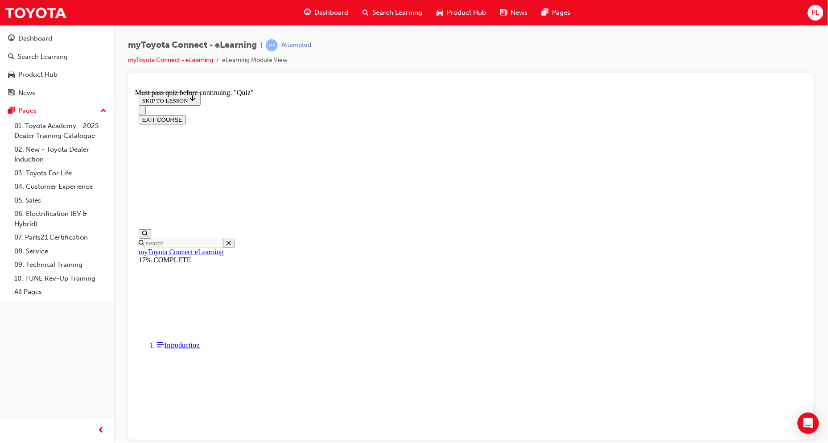
scroll to position [99, 0]
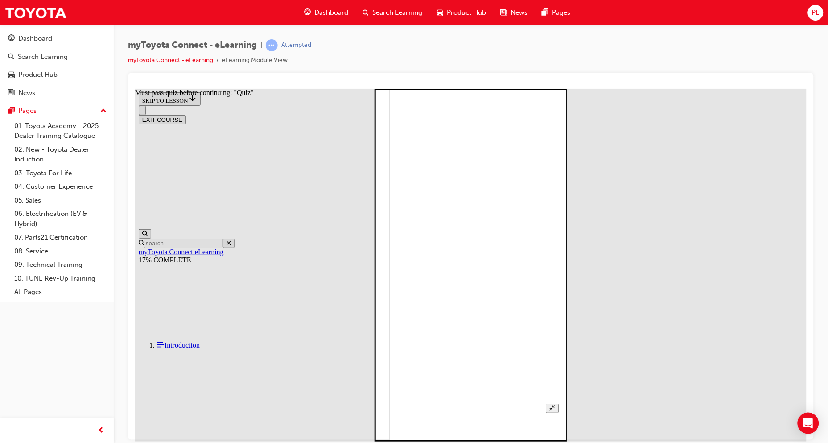
scroll to position [1179, 0]
click at [389, 224] on img at bounding box center [307, 263] width 163 height 353
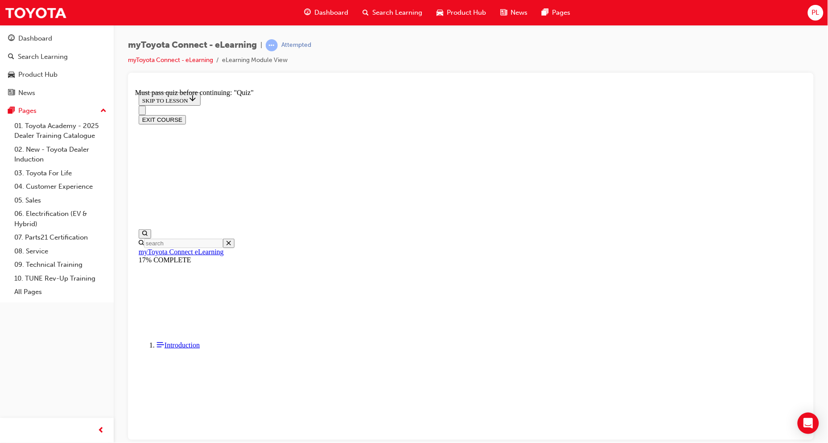
scroll to position [0, 0]
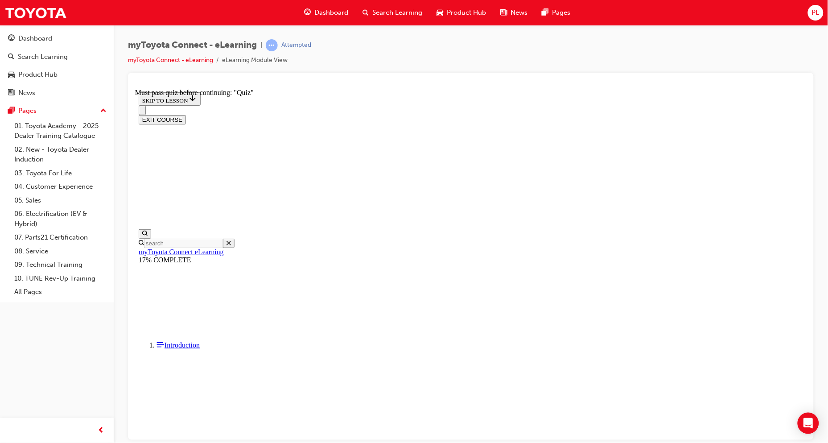
click at [818, 340] on div "myToyota Connect - eLearning | Attempted myToyota Connect - eLearning eLearning…" at bounding box center [471, 223] width 715 height 396
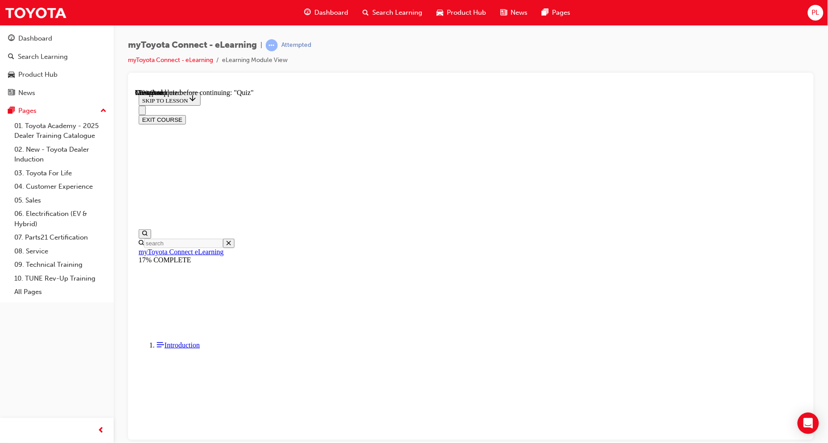
scroll to position [1552, 0]
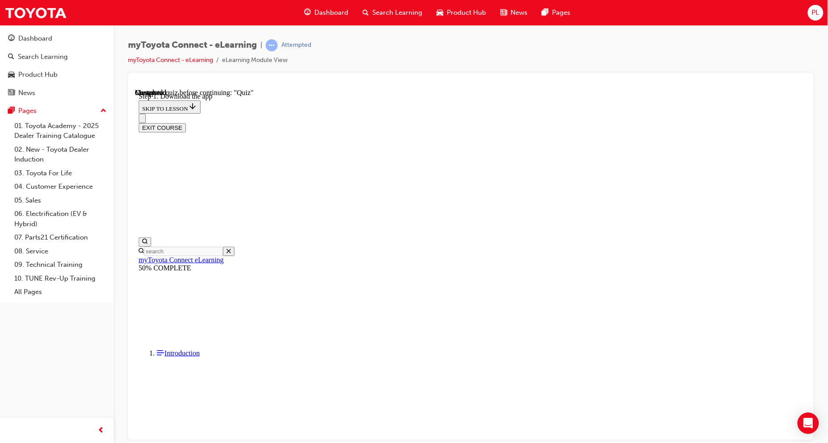
scroll to position [140, 0]
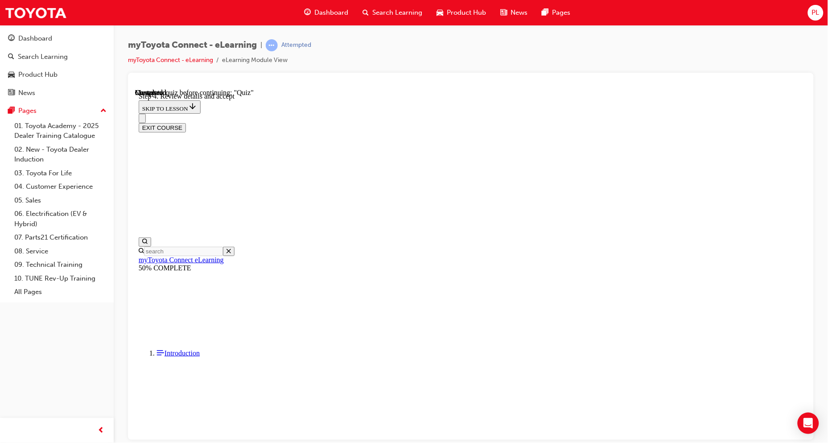
scroll to position [140, 0]
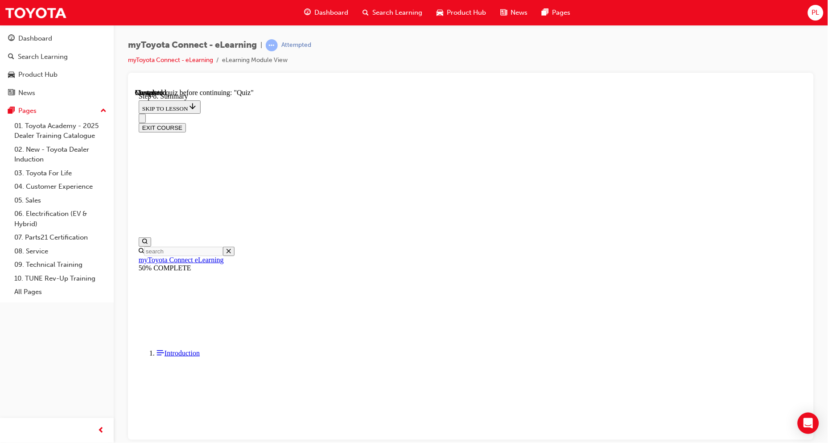
scroll to position [190, 0]
click at [186, 123] on button "EXIT COURSE" at bounding box center [161, 127] width 47 height 9
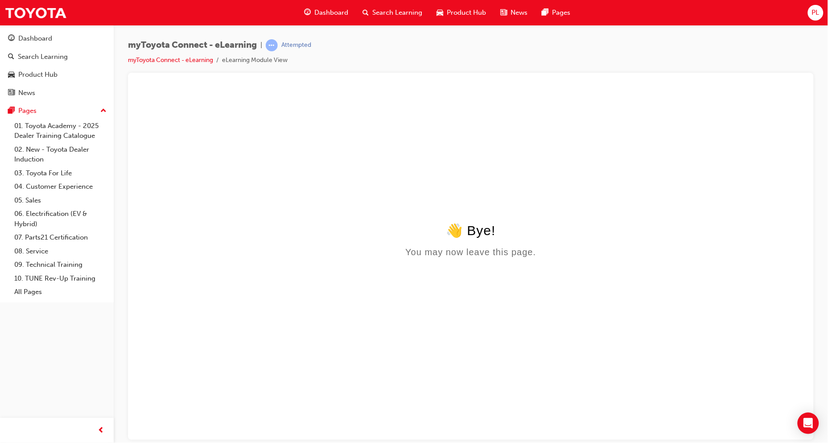
scroll to position [0, 0]
click at [196, 60] on link "myToyota Connect - eLearning" at bounding box center [170, 60] width 85 height 8
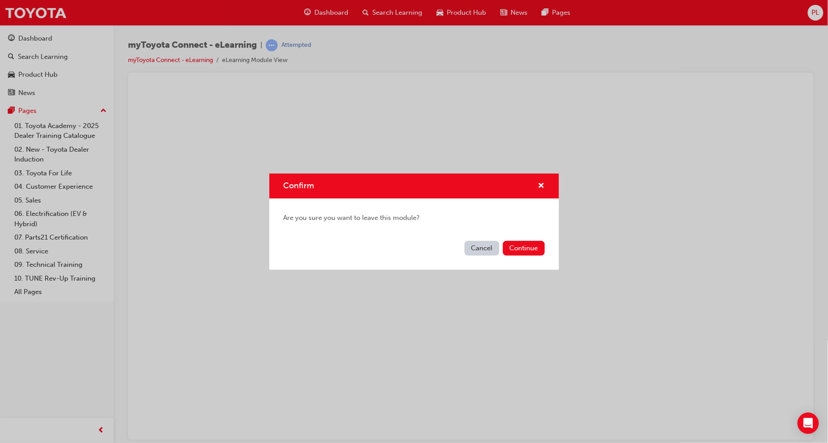
drag, startPoint x: 477, startPoint y: 247, endPoint x: 207, endPoint y: 4, distance: 363.9
click at [477, 247] on button "Cancel" at bounding box center [482, 248] width 35 height 15
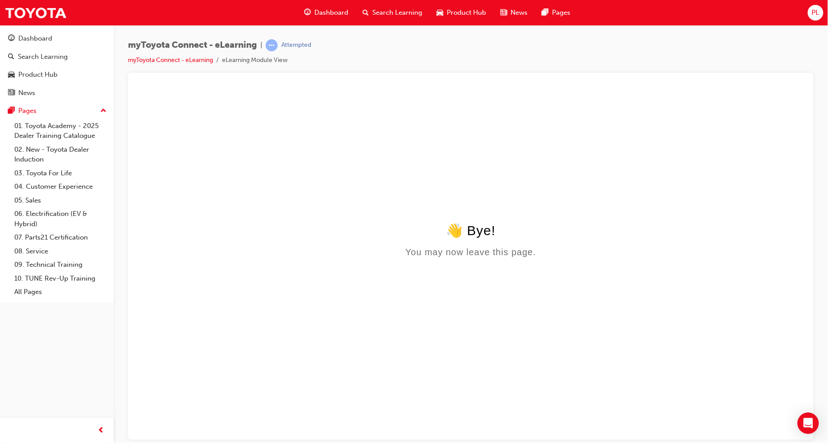
click at [275, 61] on li "eLearning Module View" at bounding box center [255, 60] width 66 height 10
click at [193, 59] on link "myToyota Connect - eLearning" at bounding box center [170, 60] width 85 height 8
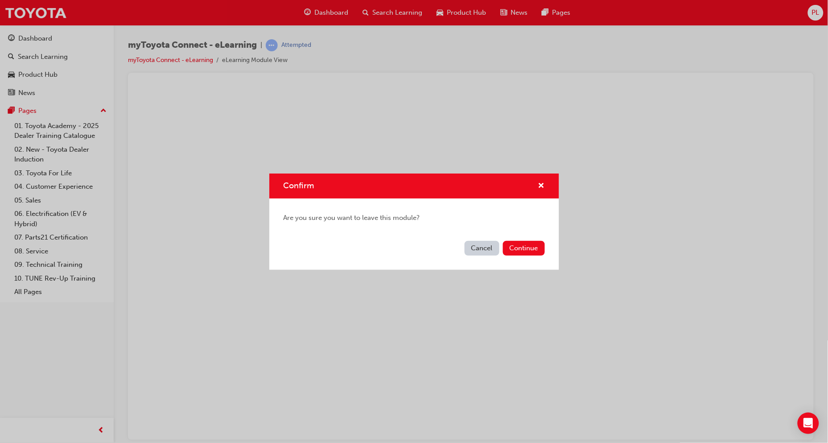
drag, startPoint x: 482, startPoint y: 248, endPoint x: 330, endPoint y: 161, distance: 175.6
click at [482, 248] on button "Cancel" at bounding box center [482, 248] width 35 height 15
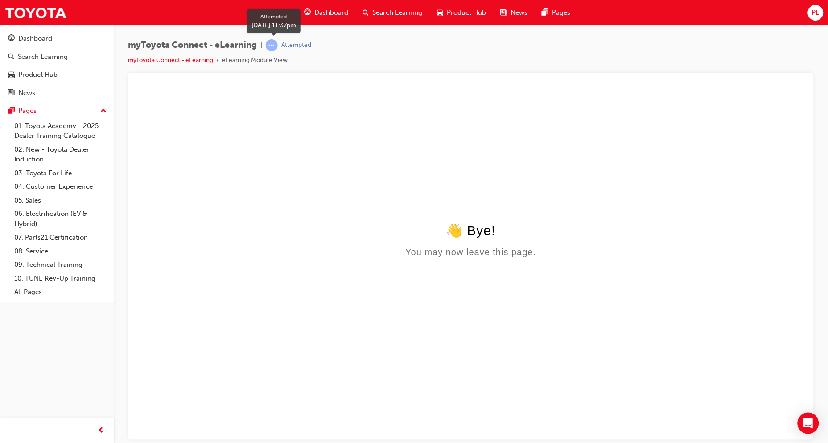
click at [274, 45] on span "learningRecordVerb_ATTEMPT-icon" at bounding box center [272, 45] width 12 height 12
click at [818, 11] on span "PL" at bounding box center [816, 13] width 8 height 10
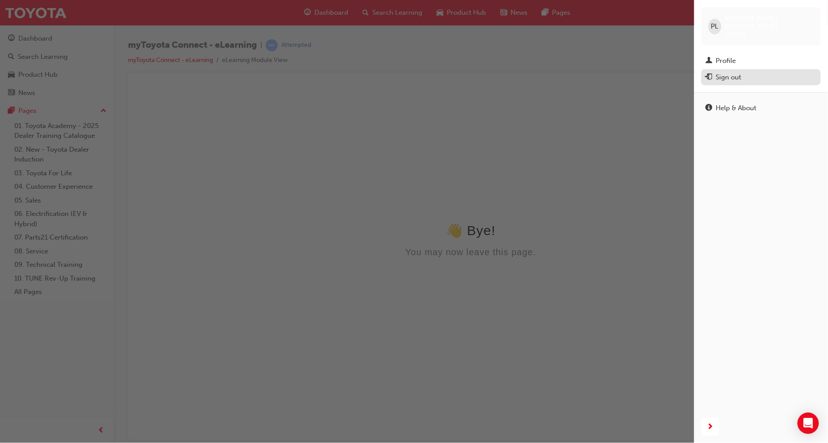
click at [742, 72] on div "Sign out" at bounding box center [728, 77] width 25 height 10
